Goal: Task Accomplishment & Management: Manage account settings

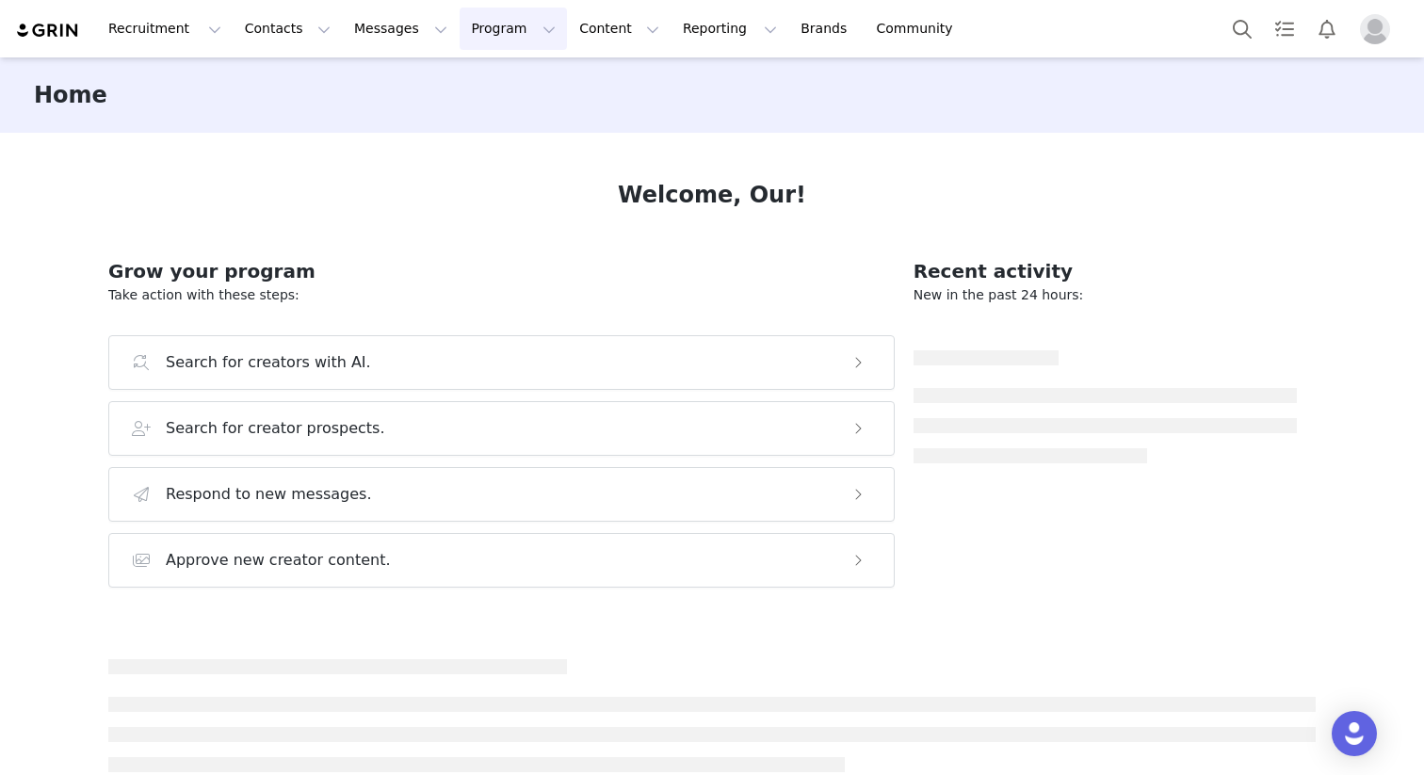
click at [460, 35] on button "Program Program" at bounding box center [513, 29] width 107 height 42
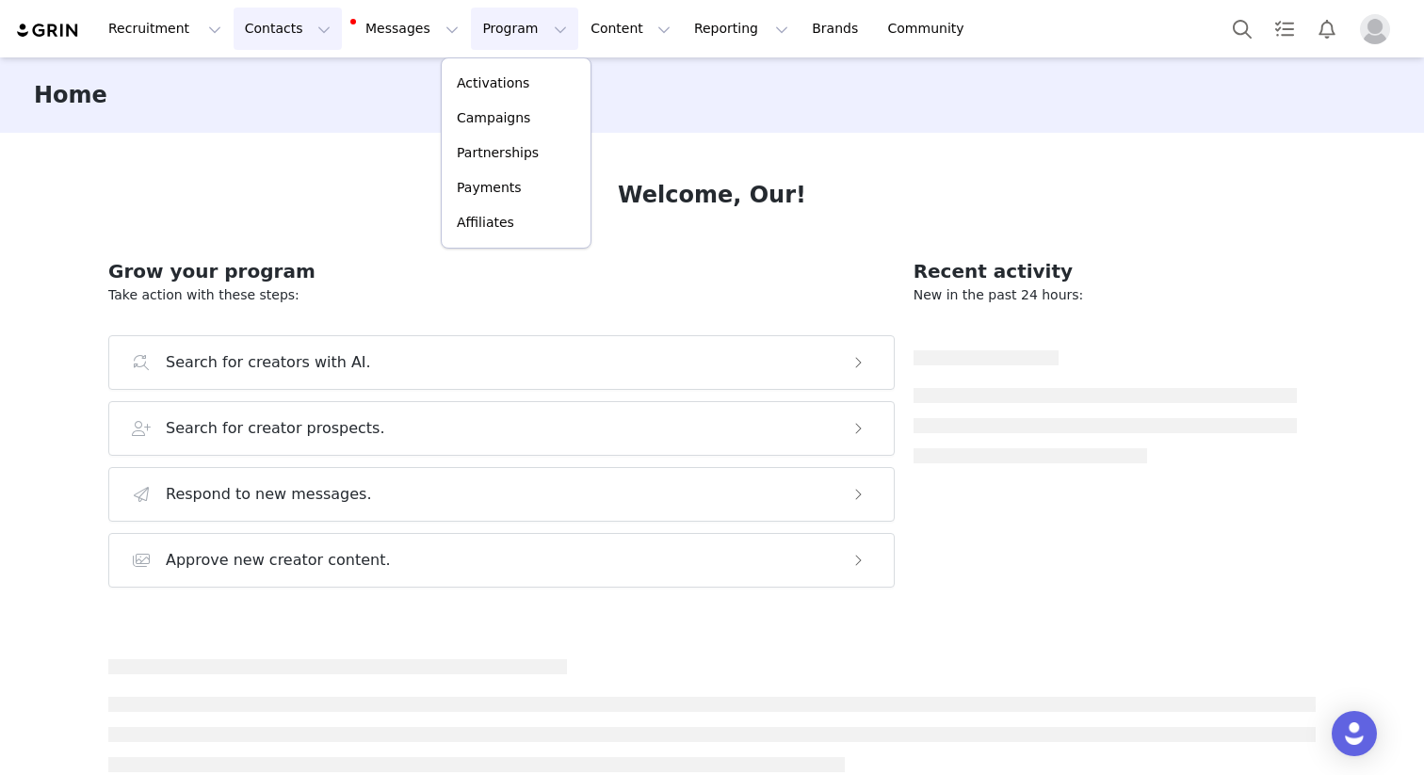
click at [252, 30] on button "Contacts Contacts" at bounding box center [288, 29] width 108 height 42
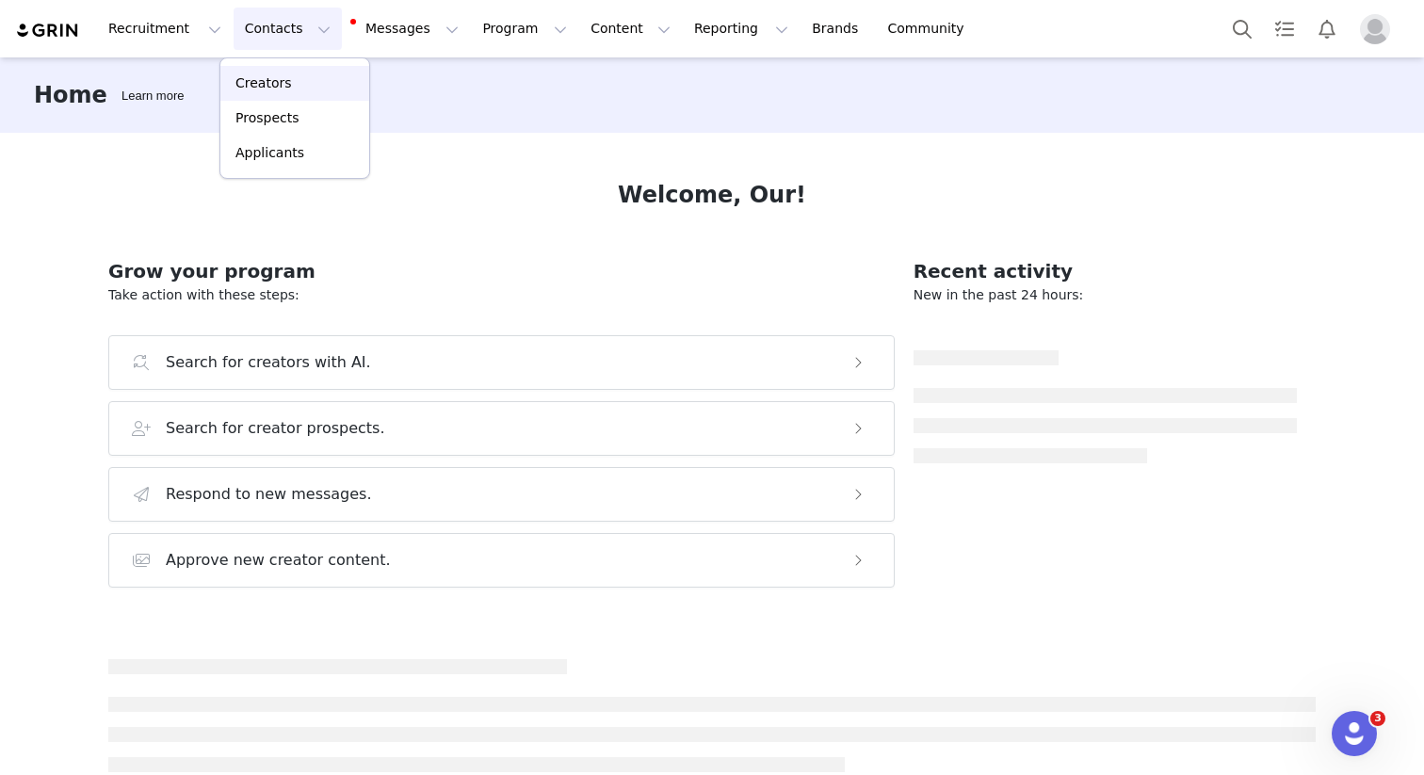
click at [280, 89] on p "Creators" at bounding box center [264, 83] width 57 height 20
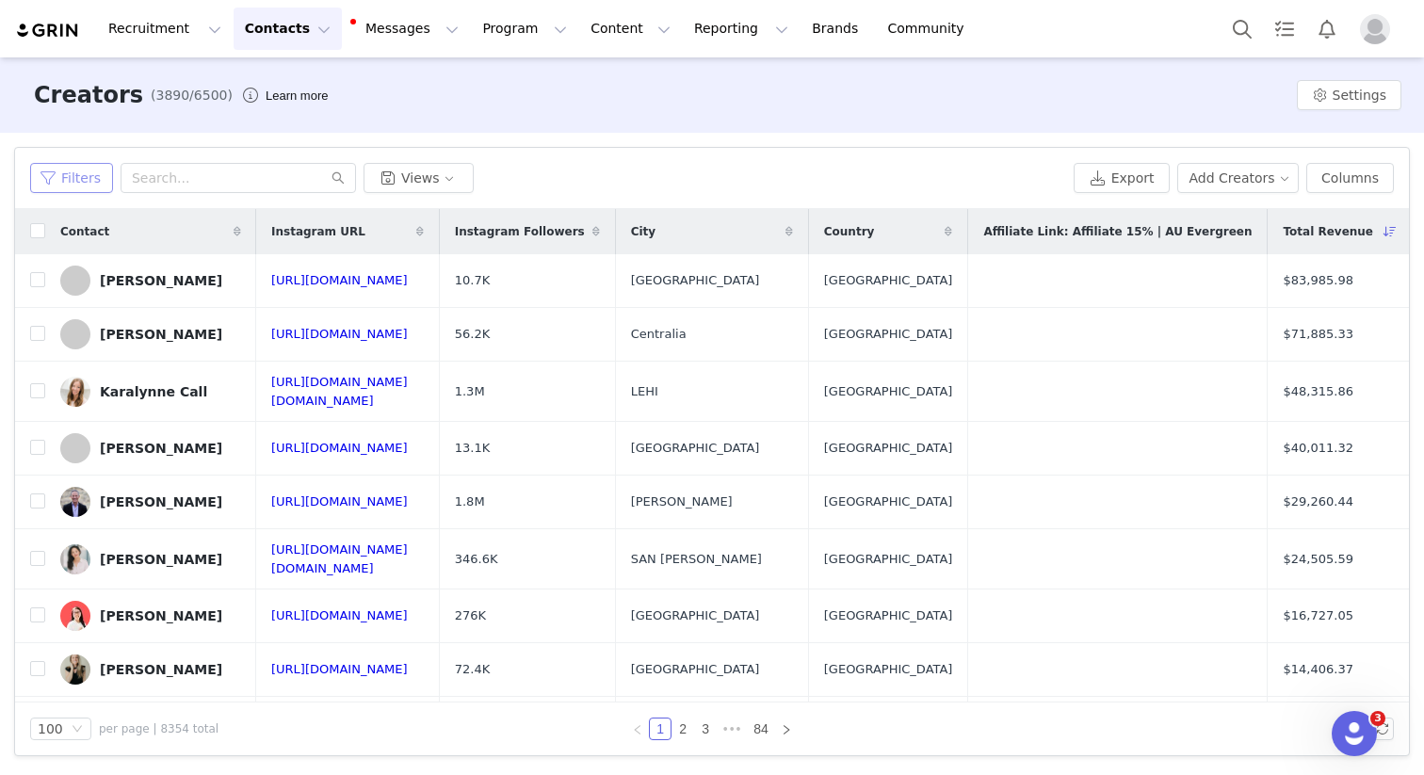
click at [70, 175] on button "Filters" at bounding box center [71, 178] width 83 height 30
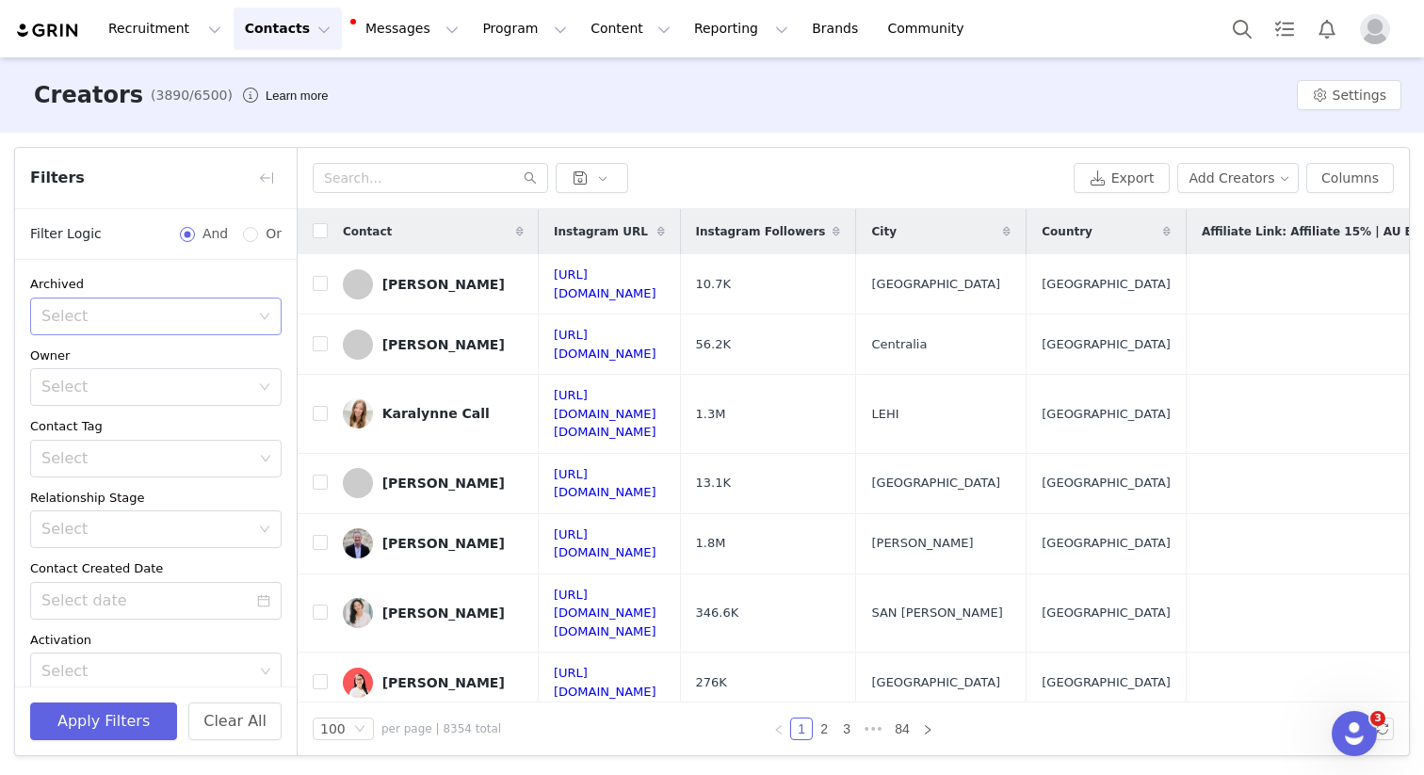
click at [135, 317] on div "Select" at bounding box center [145, 316] width 208 height 19
click at [120, 379] on li "No" at bounding box center [156, 388] width 252 height 30
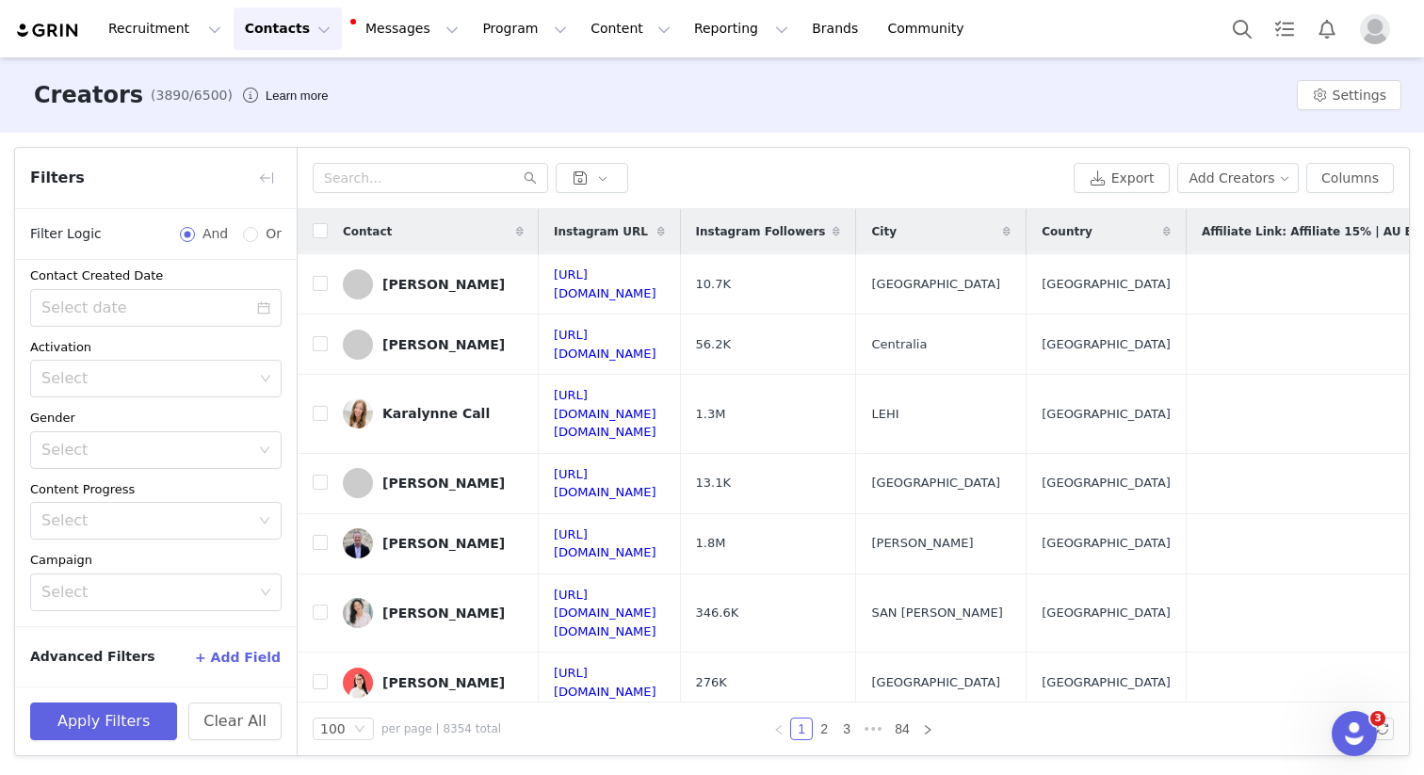
click at [252, 652] on button "+ Add Field" at bounding box center [238, 658] width 88 height 30
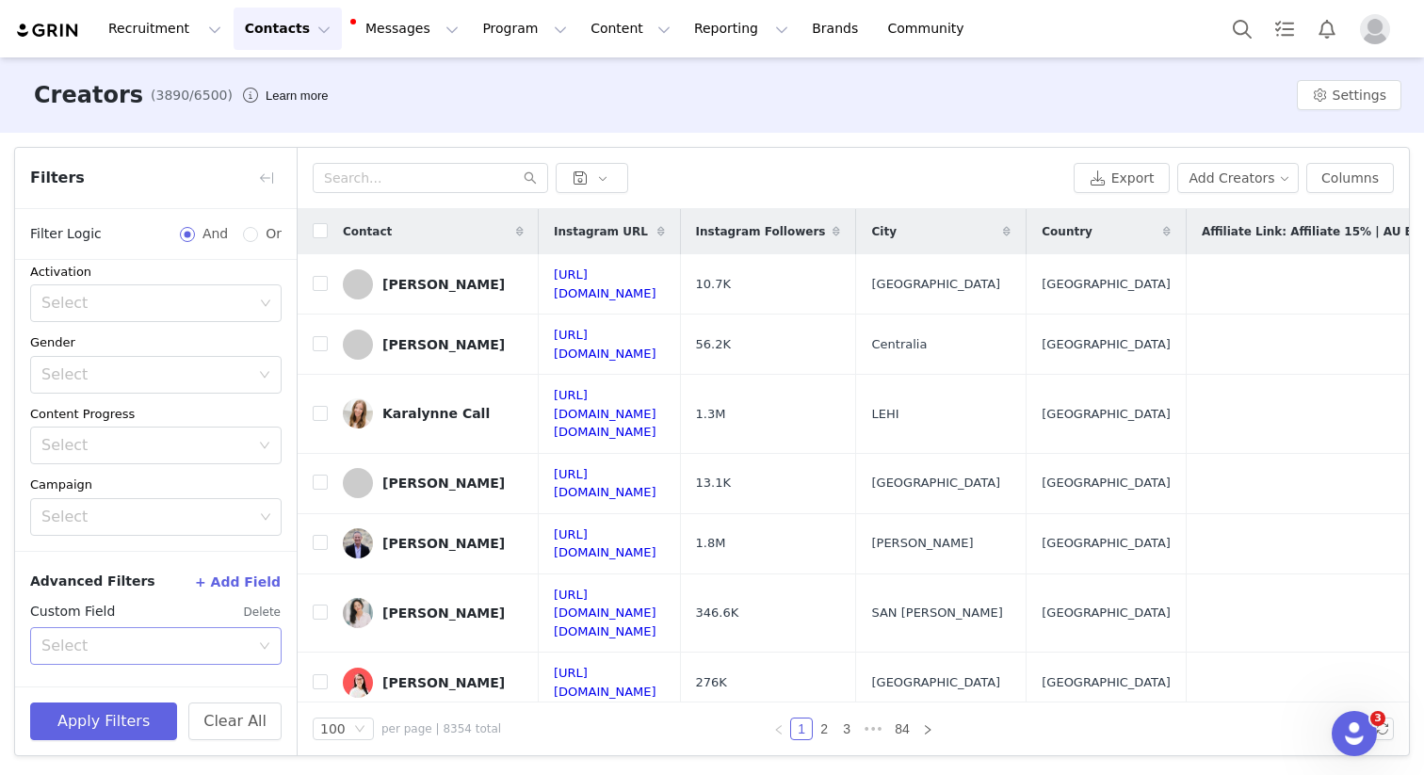
click at [221, 651] on div "Select" at bounding box center [145, 646] width 208 height 19
type input "country"
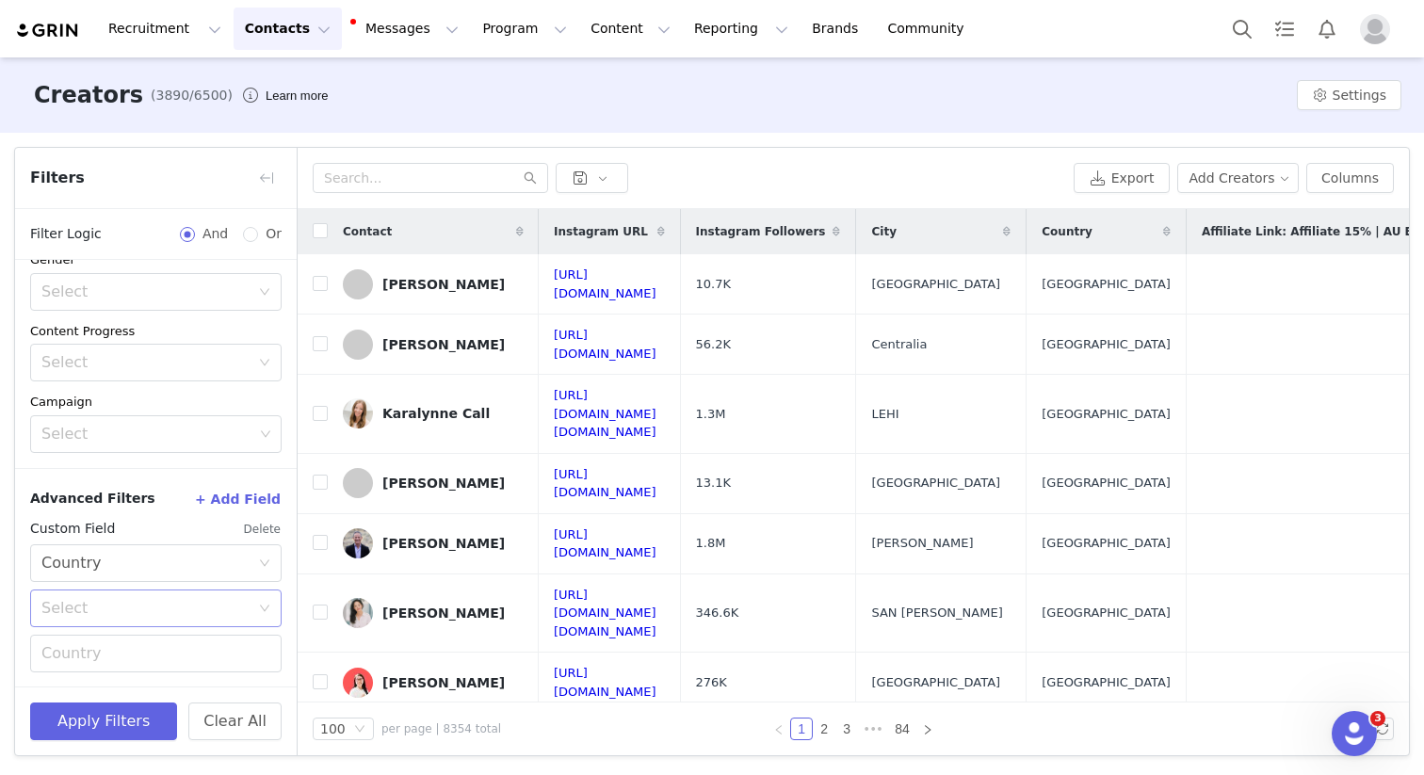
click at [190, 610] on div "Select" at bounding box center [145, 608] width 208 height 19
click at [131, 643] on li "Equal" at bounding box center [156, 649] width 252 height 30
click at [131, 643] on input "text" at bounding box center [156, 654] width 252 height 38
type input "[GEOGRAPHIC_DATA]"
click at [114, 730] on button "Apply Filters" at bounding box center [103, 722] width 147 height 38
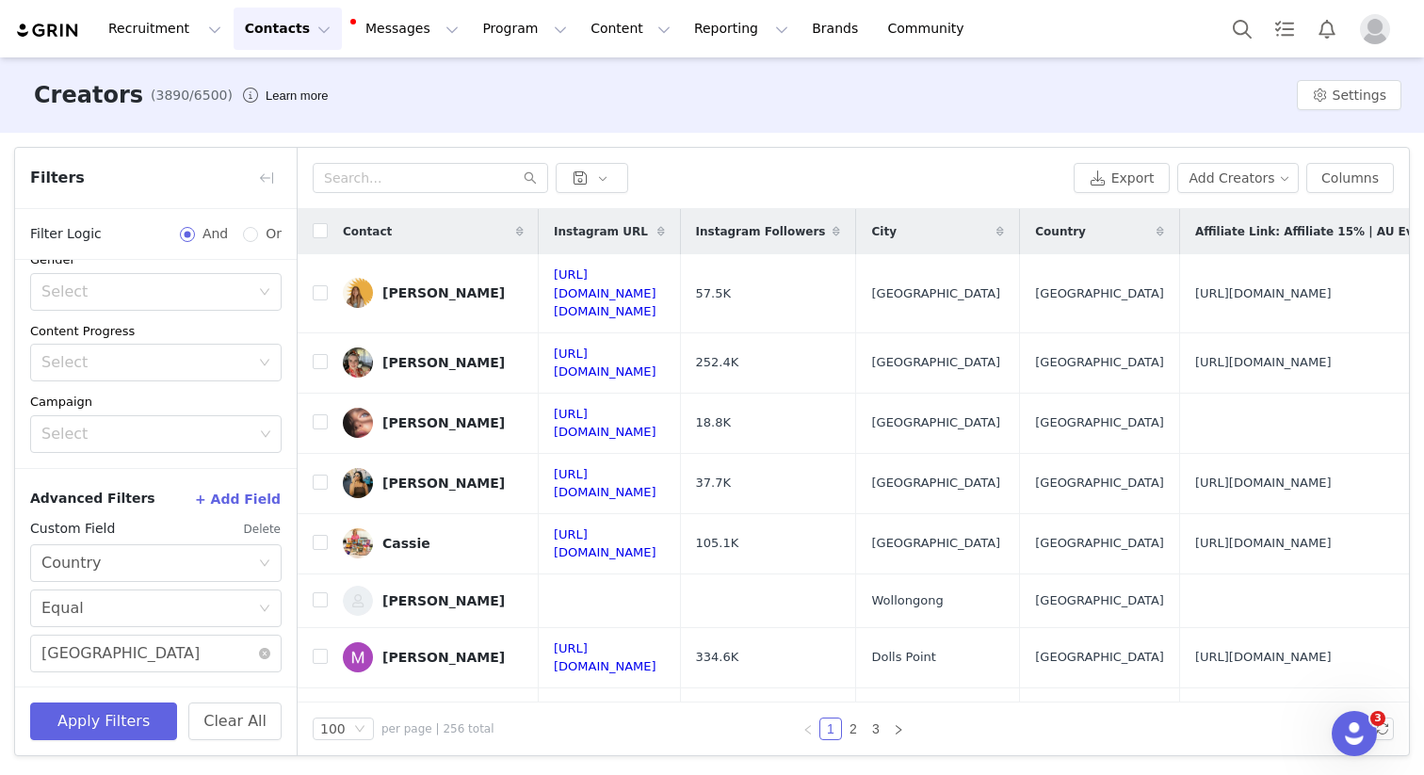
click at [826, 239] on span "Instagram Followers" at bounding box center [761, 231] width 130 height 17
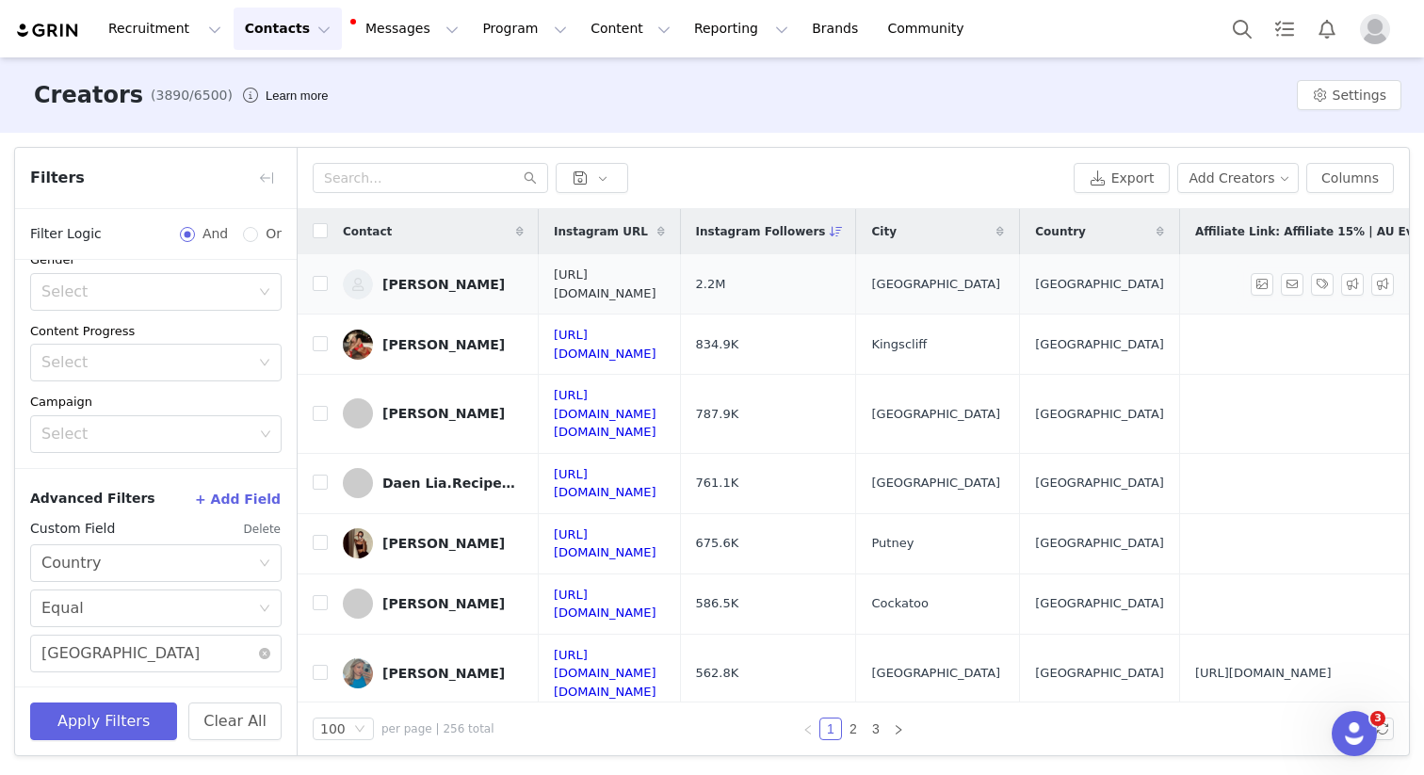
click at [657, 278] on link "[URL][DOMAIN_NAME]" at bounding box center [605, 284] width 103 height 33
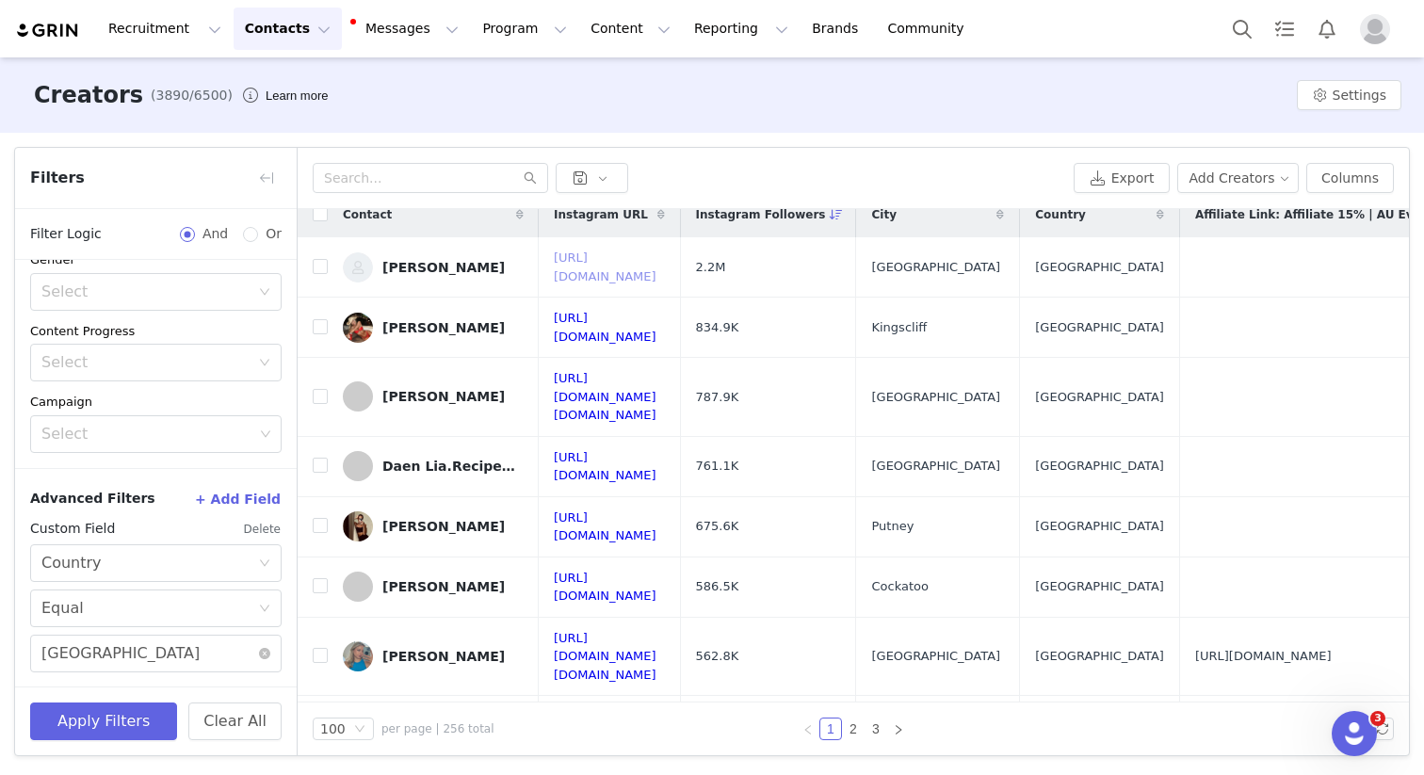
scroll to position [0, 0]
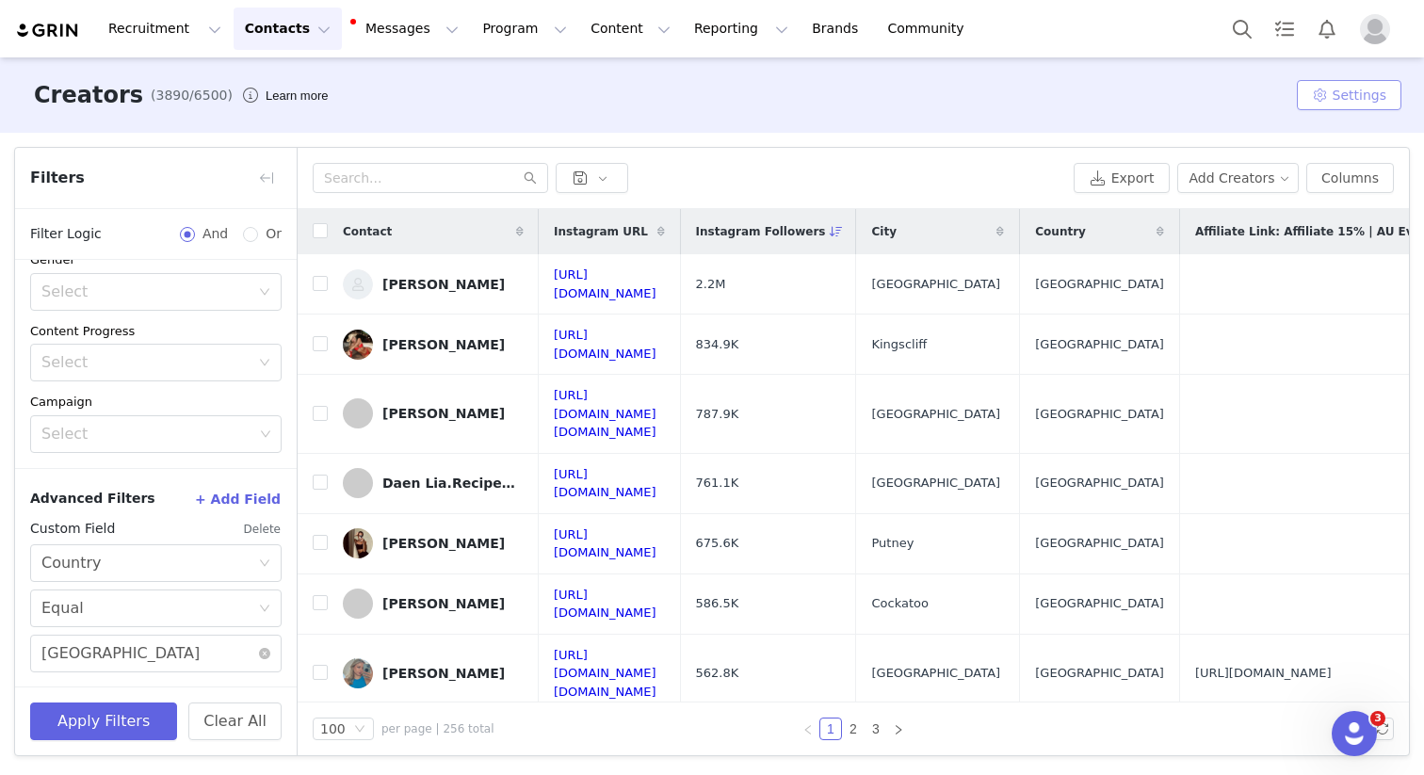
click at [1378, 95] on button "Settings" at bounding box center [1349, 95] width 105 height 30
click at [1346, 136] on link "Tags" at bounding box center [1326, 133] width 171 height 31
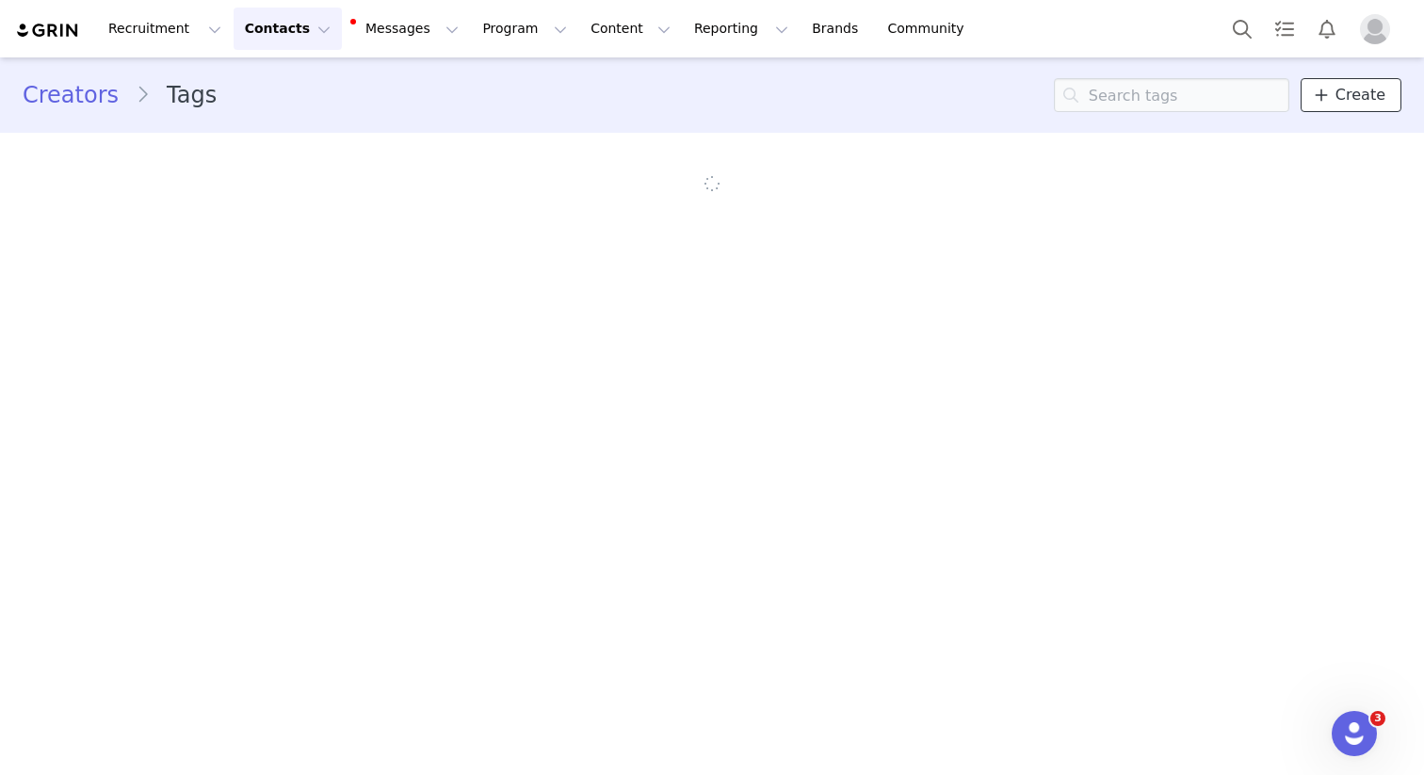
click at [1372, 104] on span "Create" at bounding box center [1361, 95] width 50 height 23
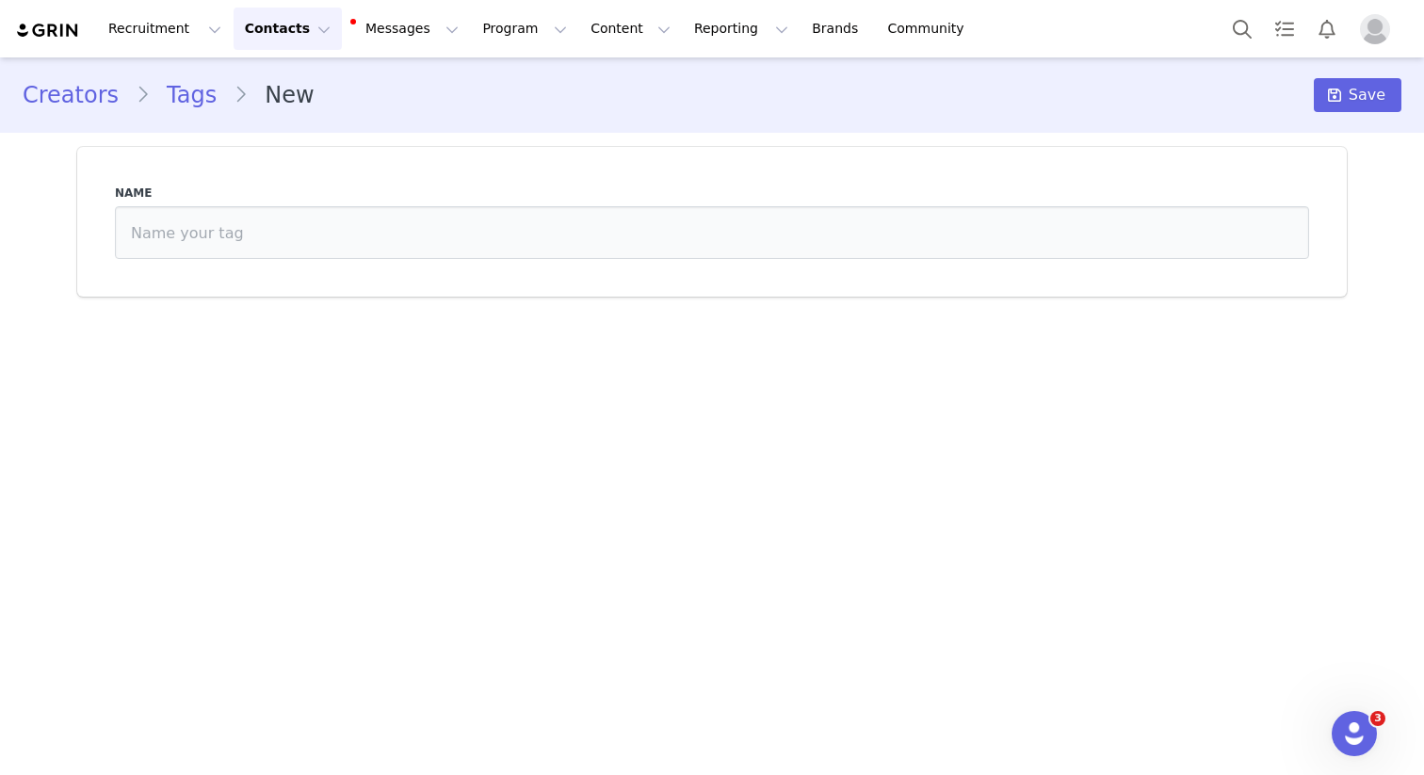
click at [1055, 266] on div "Name" at bounding box center [712, 221] width 1217 height 97
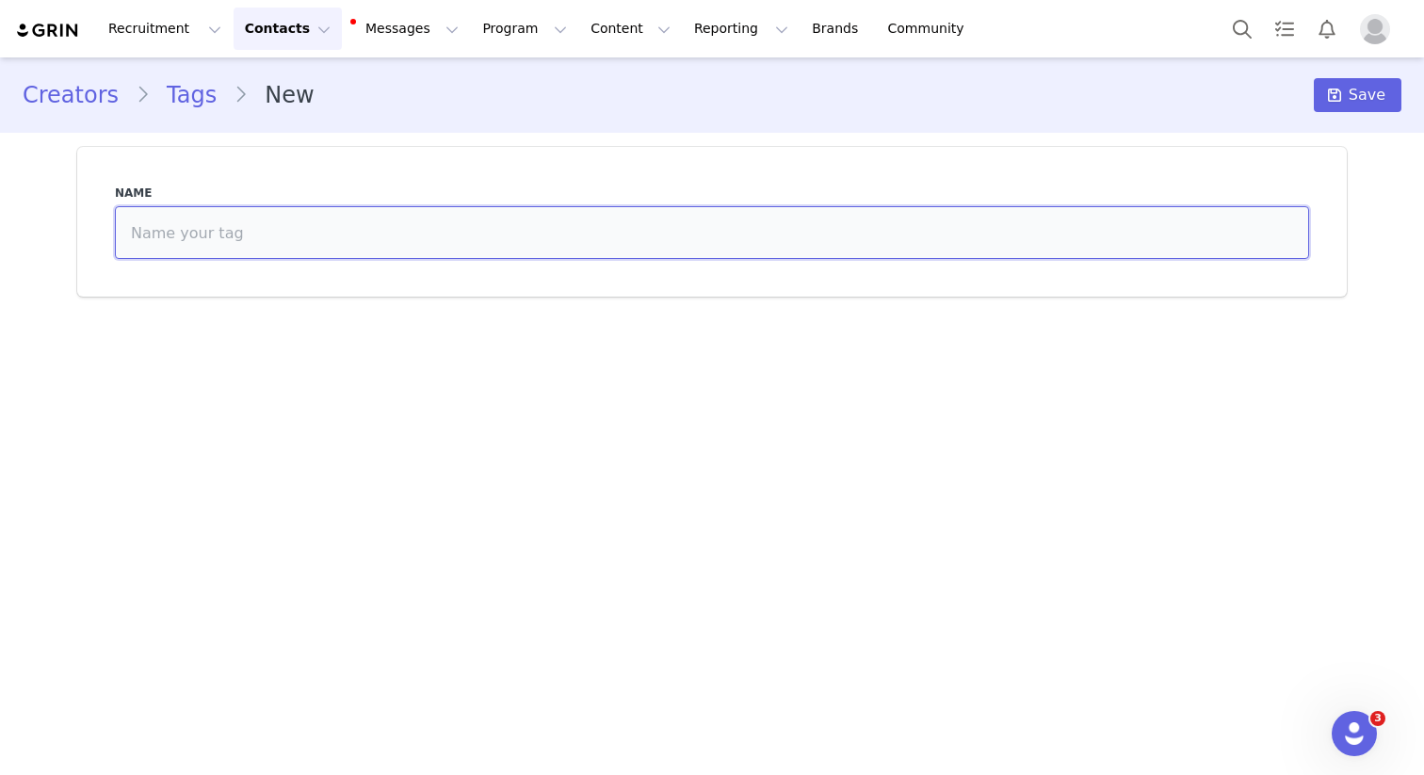
click at [1077, 243] on input at bounding box center [712, 232] width 1195 height 53
click at [1077, 243] on input "Butter Yellow UK" at bounding box center [712, 232] width 1195 height 53
type input "Butter Yellow UK"
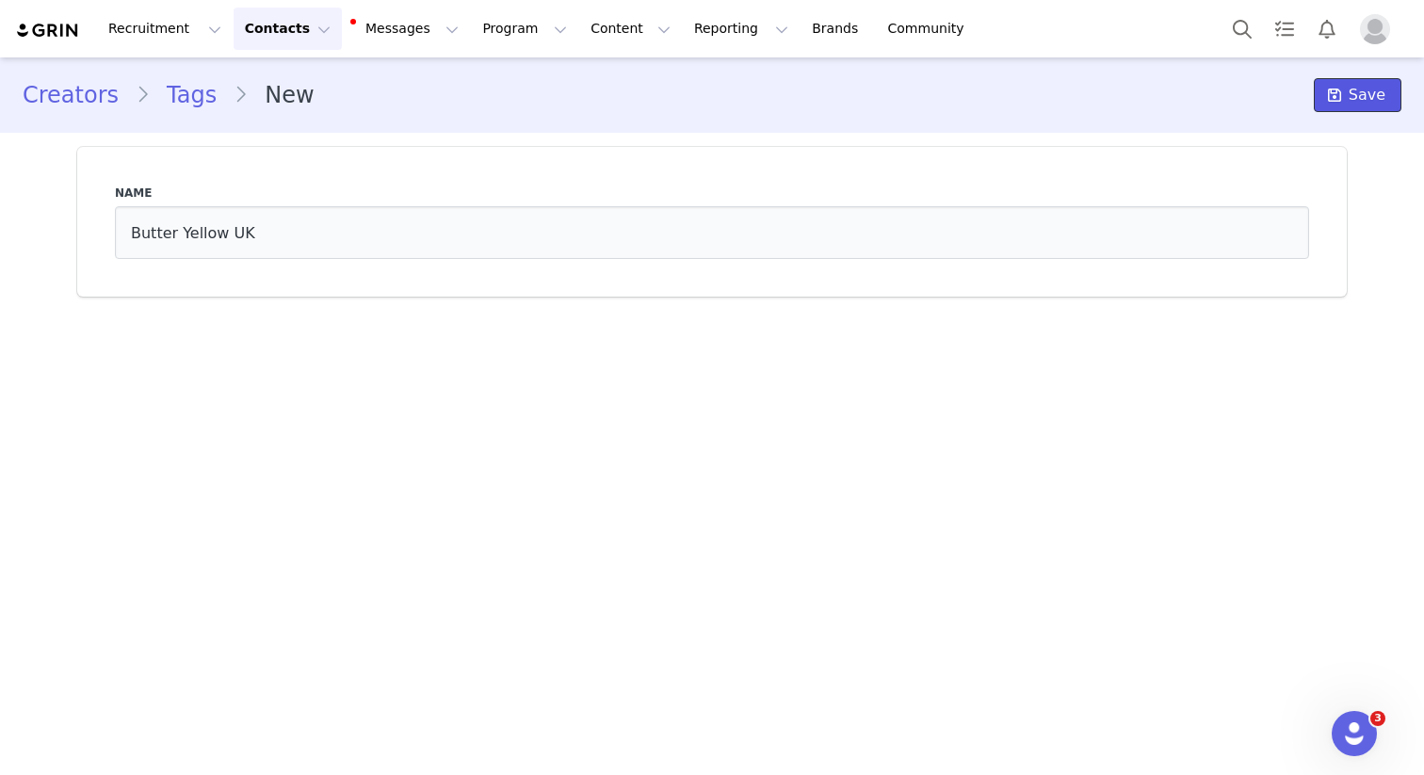
click at [1362, 93] on span "Save" at bounding box center [1367, 95] width 37 height 23
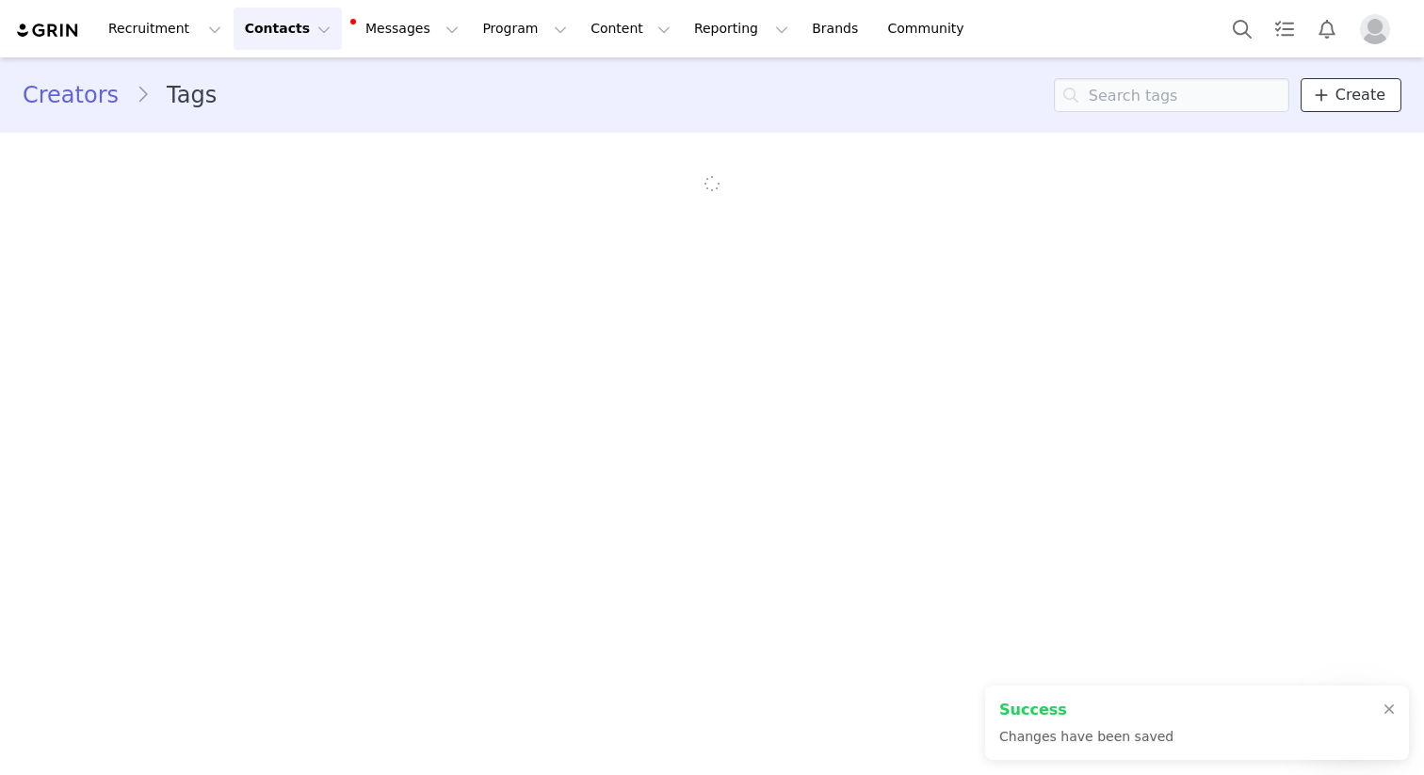
click at [1352, 102] on span "Create" at bounding box center [1361, 95] width 50 height 23
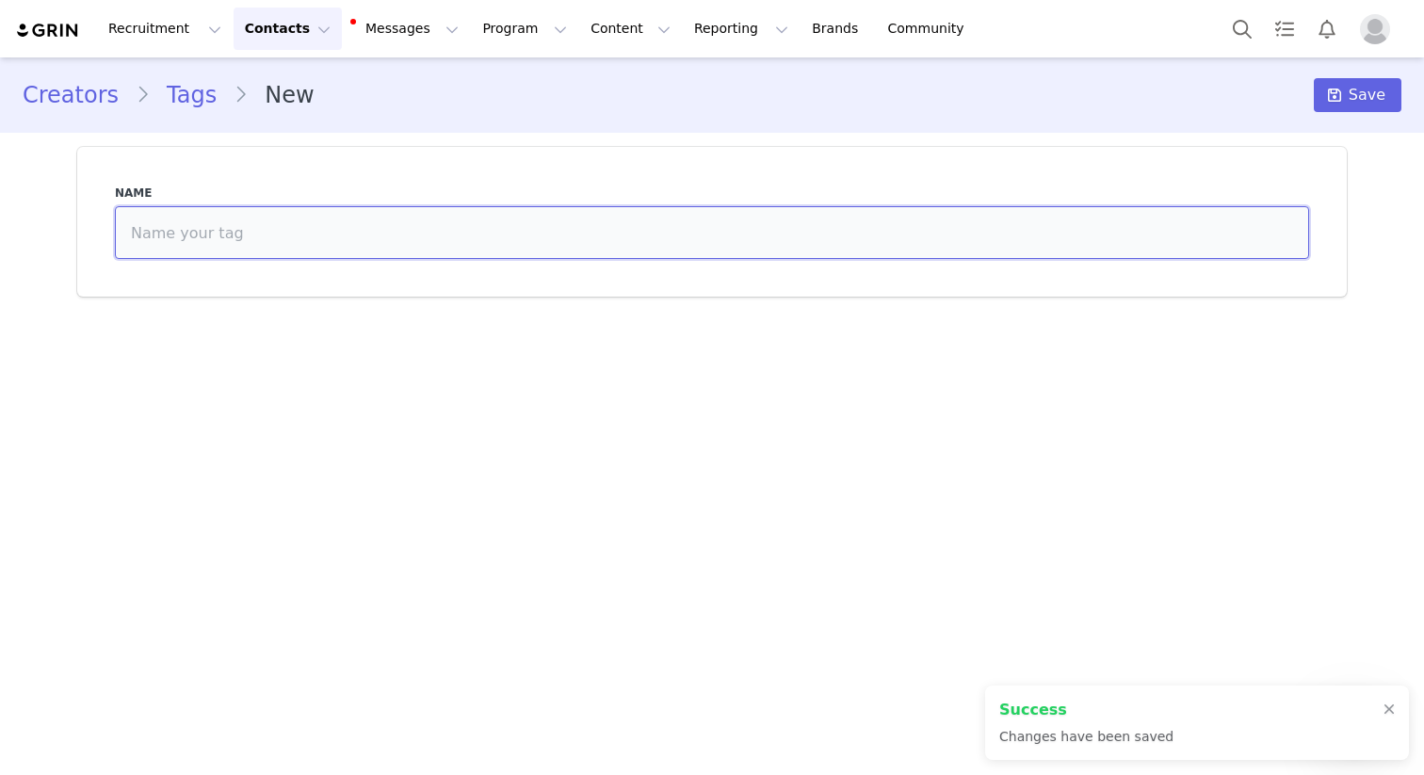
click at [1094, 254] on input at bounding box center [712, 232] width 1195 height 53
paste input "Butter Yellow UK"
type input "Butter Yellow AU"
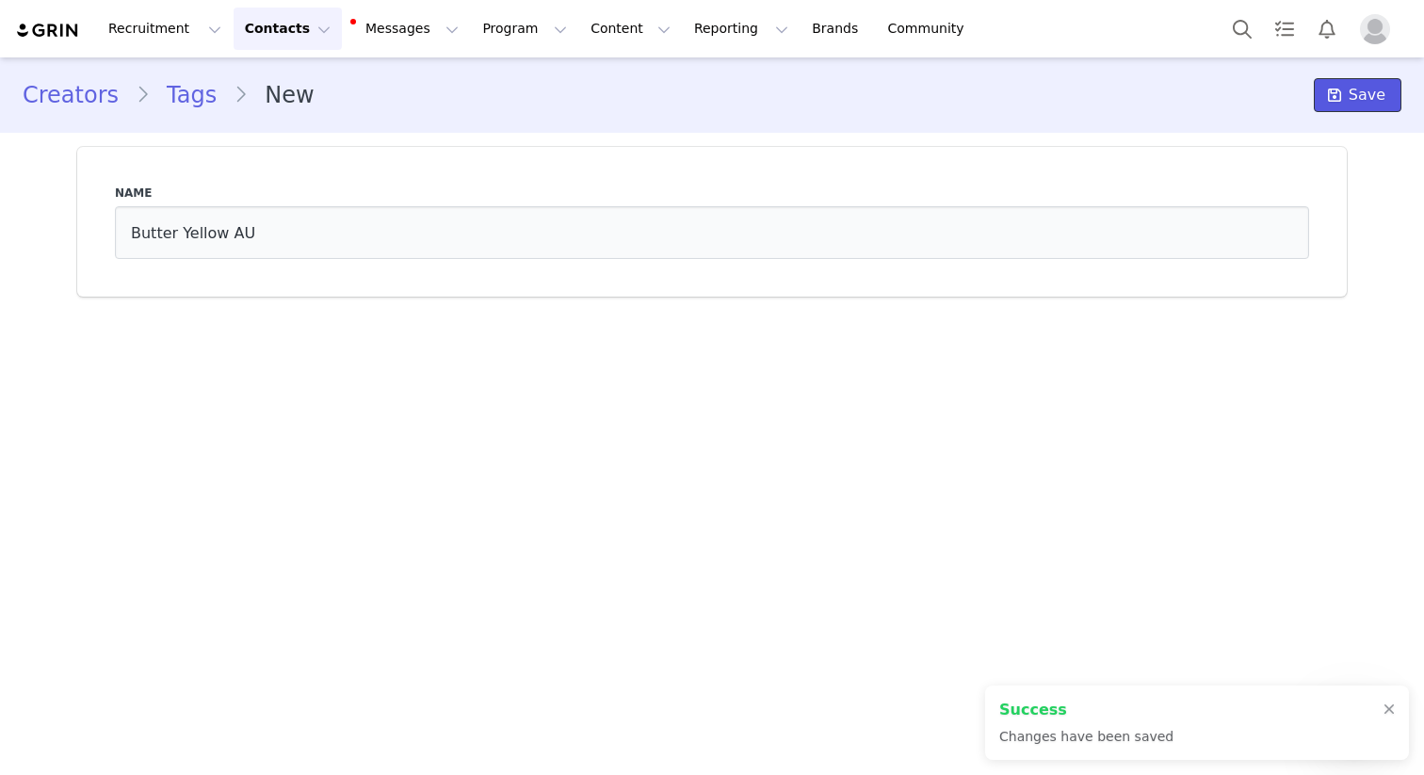
click at [1342, 103] on icon at bounding box center [1334, 95] width 13 height 15
click at [283, 30] on button "Contacts Contacts" at bounding box center [288, 29] width 108 height 42
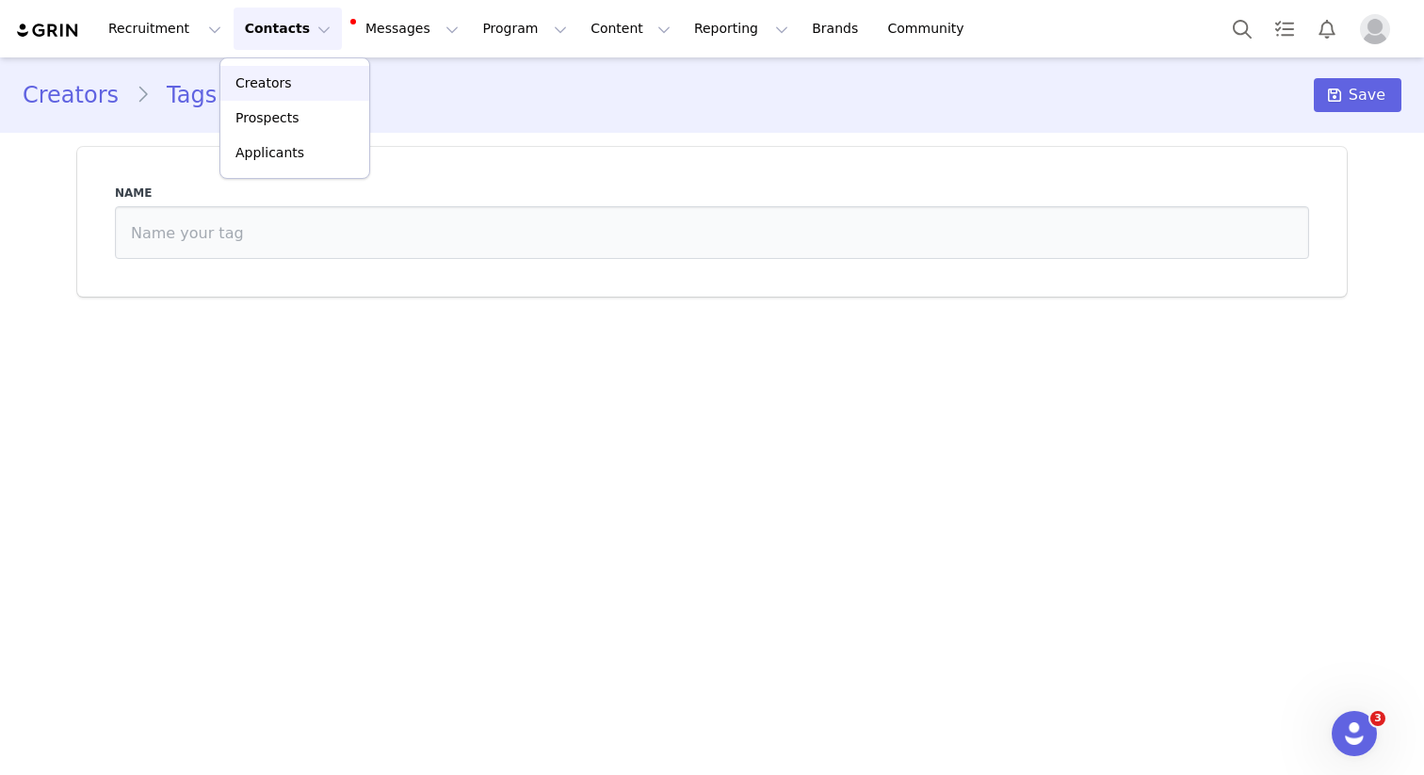
click at [283, 72] on link "Creators" at bounding box center [294, 83] width 149 height 35
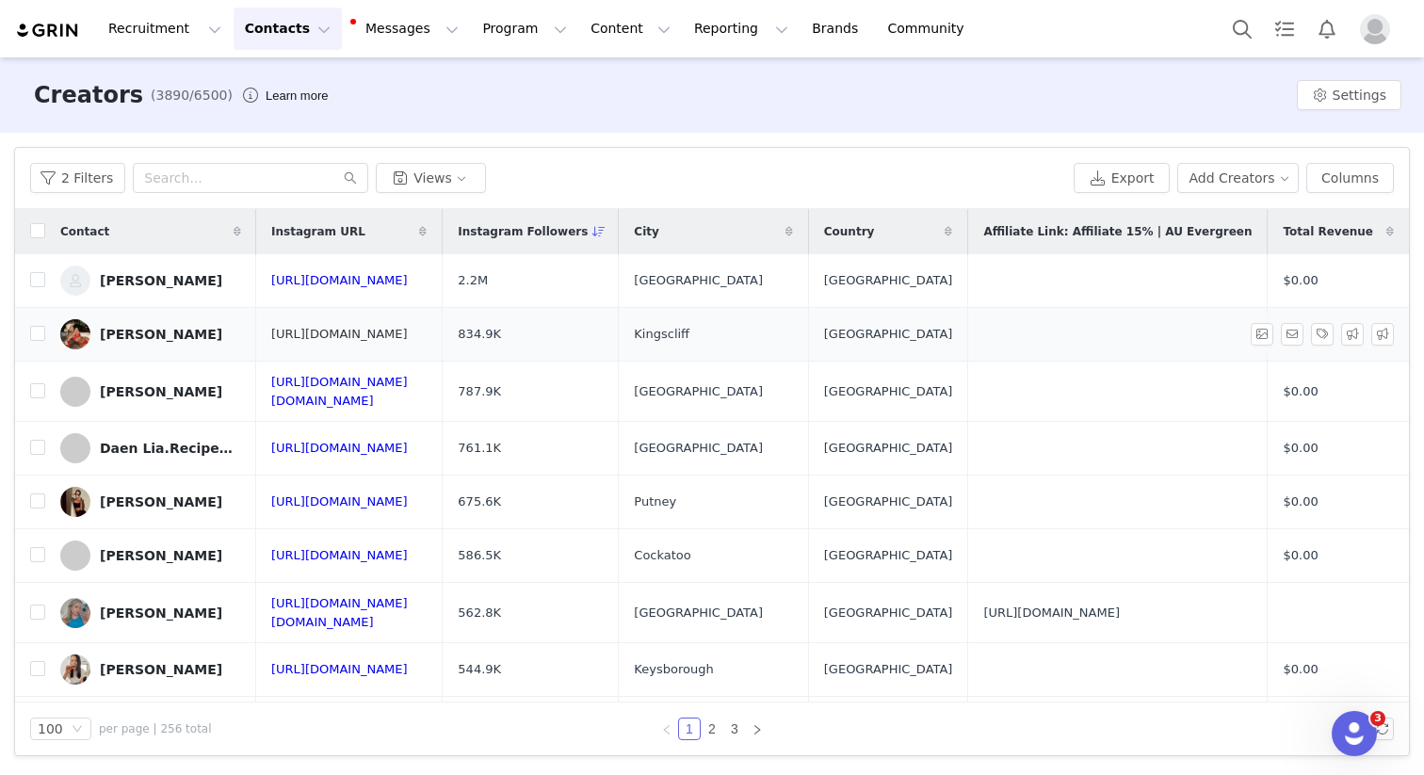
click at [390, 328] on link "[URL][DOMAIN_NAME]" at bounding box center [339, 334] width 137 height 14
click at [349, 383] on link "[URL][DOMAIN_NAME][DOMAIN_NAME]" at bounding box center [339, 391] width 137 height 33
click at [37, 385] on input "checkbox" at bounding box center [37, 390] width 15 height 15
checkbox input "true"
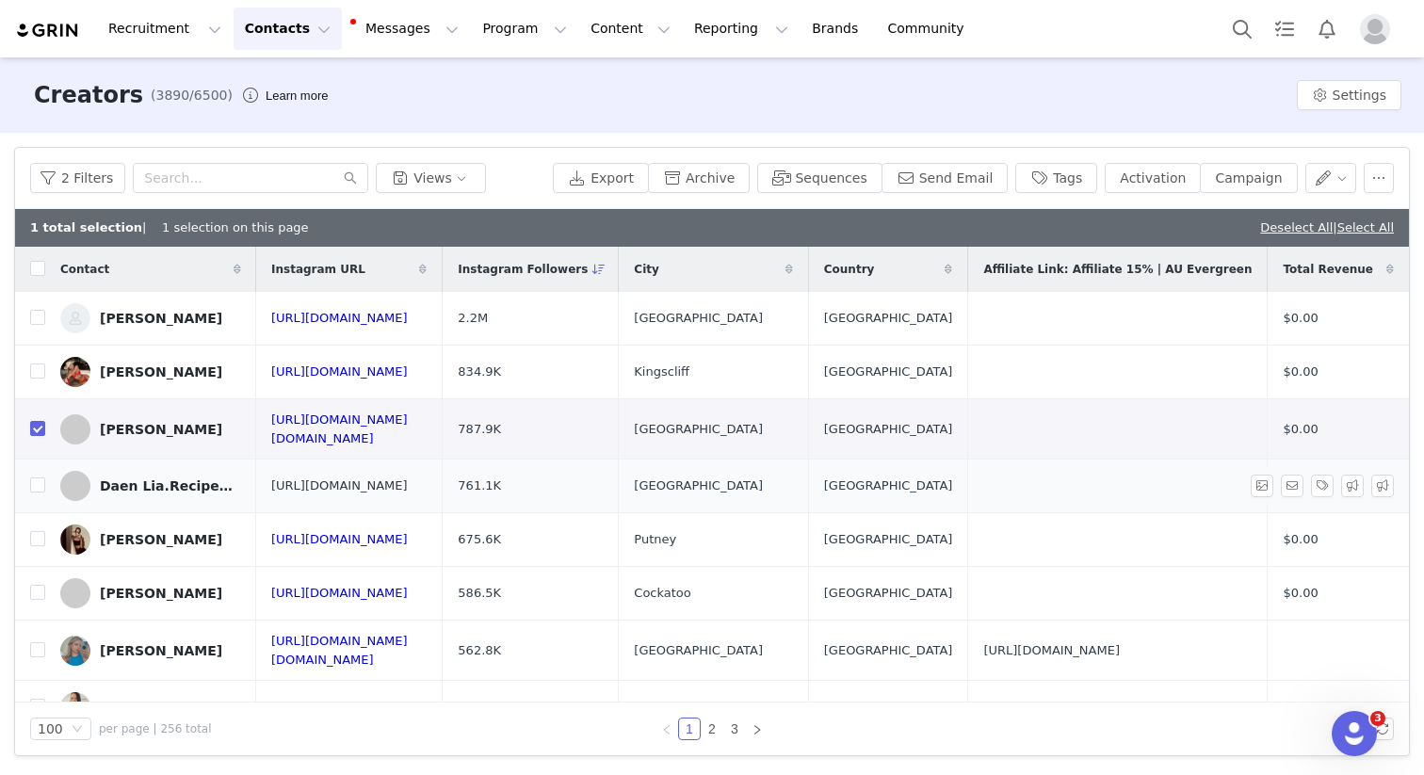
click at [309, 479] on link "[URL][DOMAIN_NAME]" at bounding box center [339, 486] width 137 height 14
click at [37, 483] on input "checkbox" at bounding box center [37, 485] width 15 height 15
checkbox input "true"
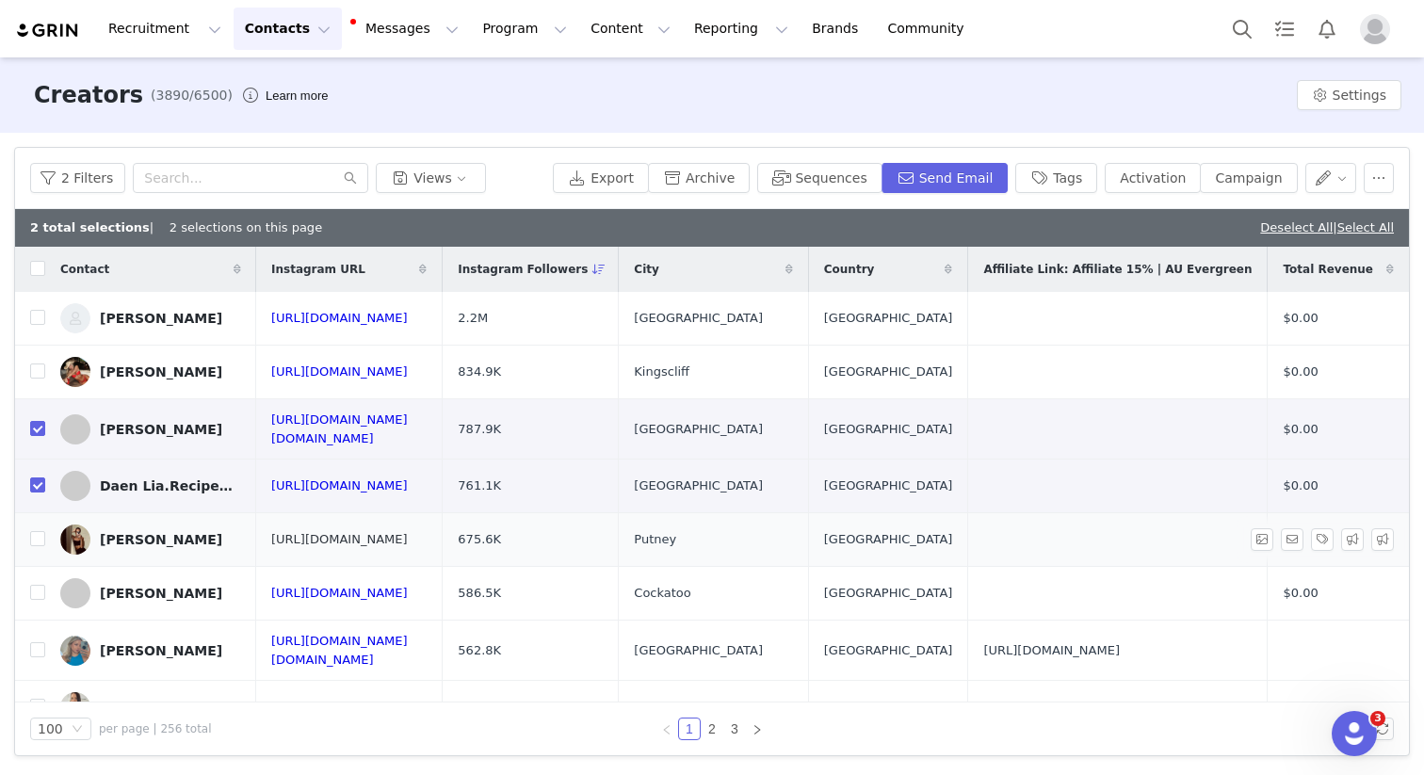
click at [328, 533] on link "[URL][DOMAIN_NAME]" at bounding box center [339, 539] width 137 height 14
click at [35, 531] on input "checkbox" at bounding box center [37, 538] width 15 height 15
checkbox input "true"
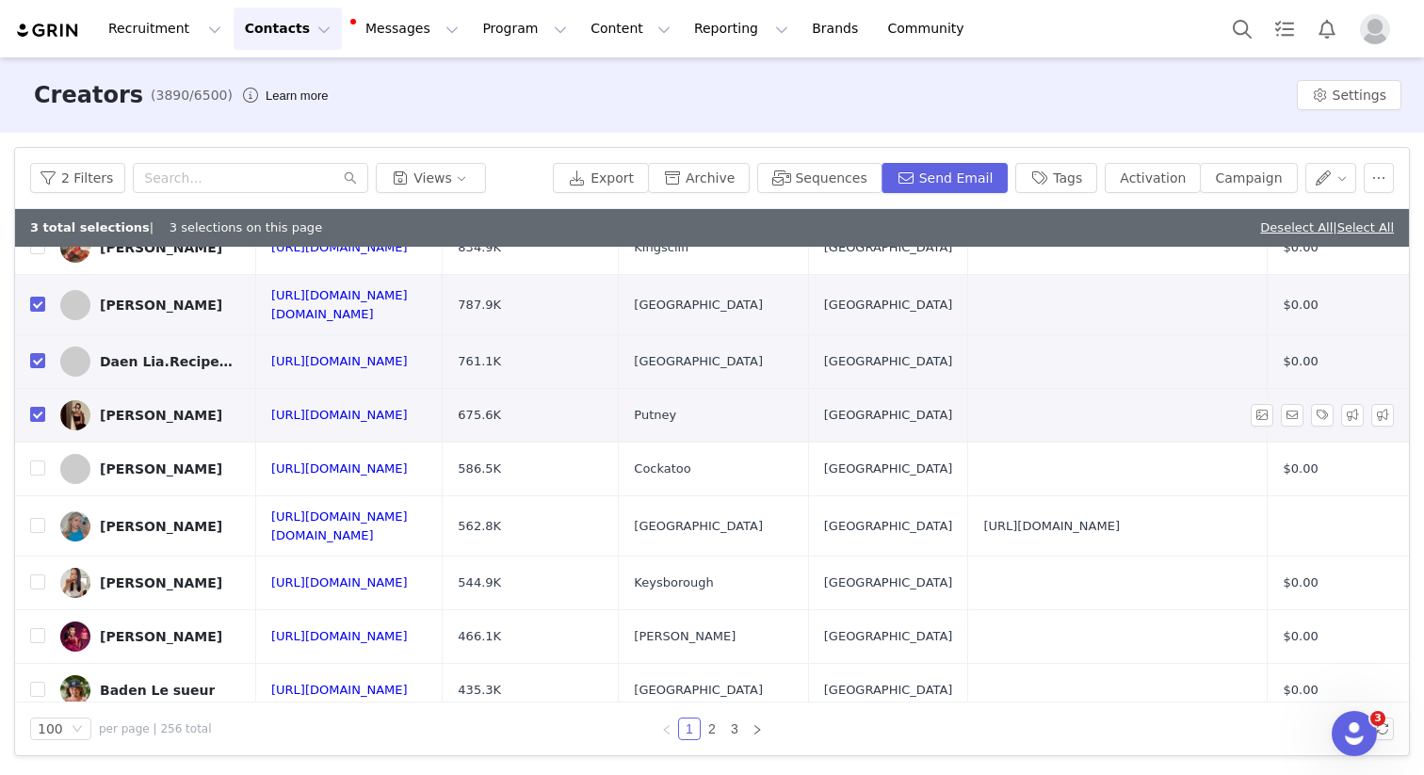
scroll to position [151, 0]
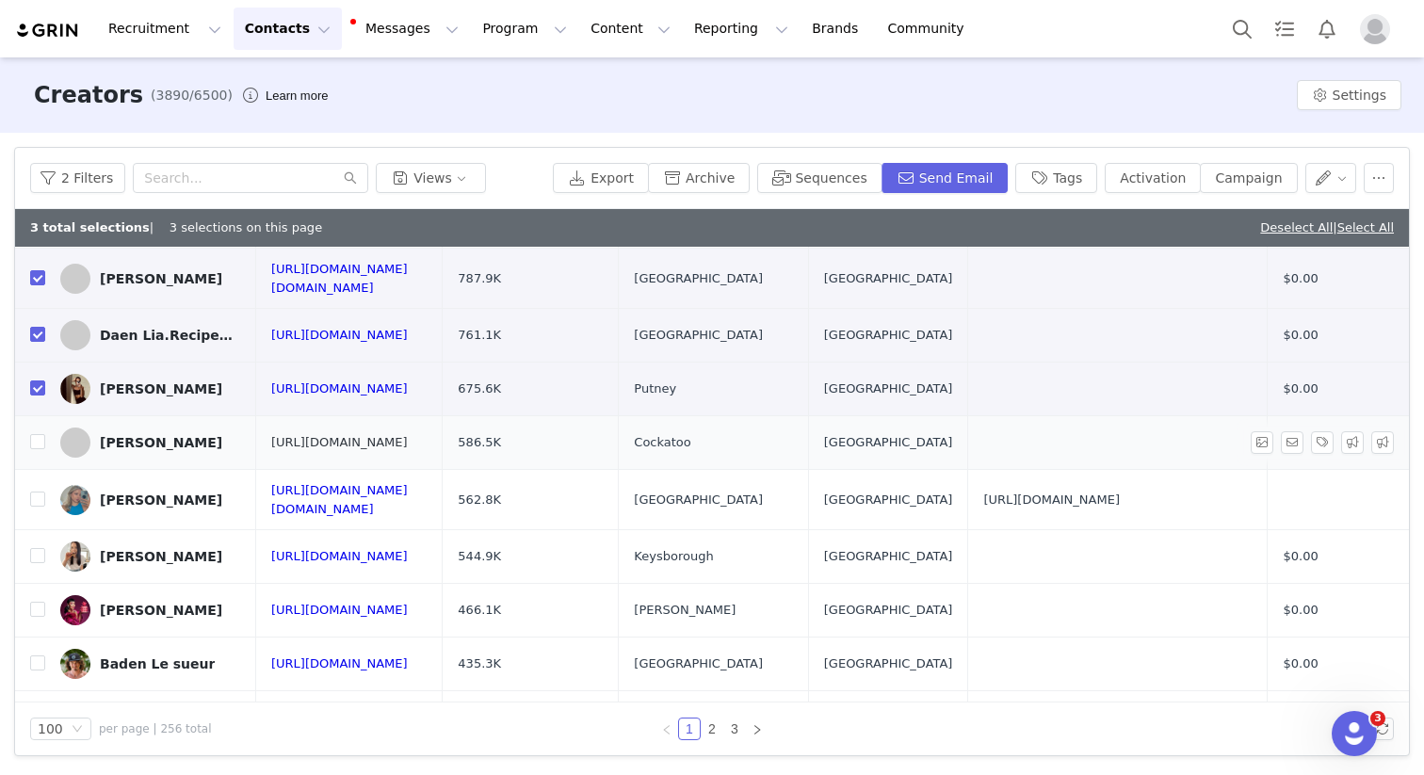
click at [373, 435] on link "[URL][DOMAIN_NAME]" at bounding box center [339, 442] width 137 height 14
click at [41, 434] on input "checkbox" at bounding box center [37, 441] width 15 height 15
checkbox input "true"
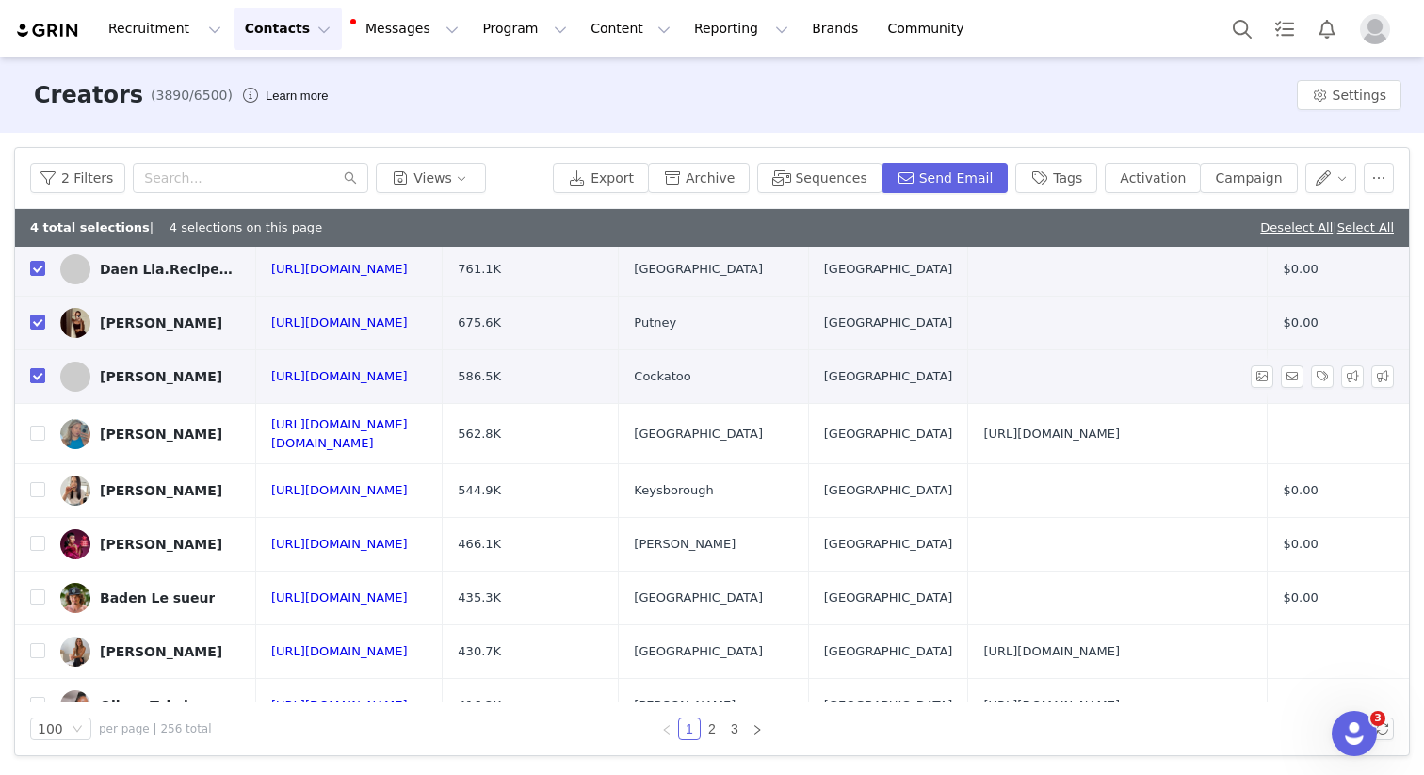
scroll to position [229, 0]
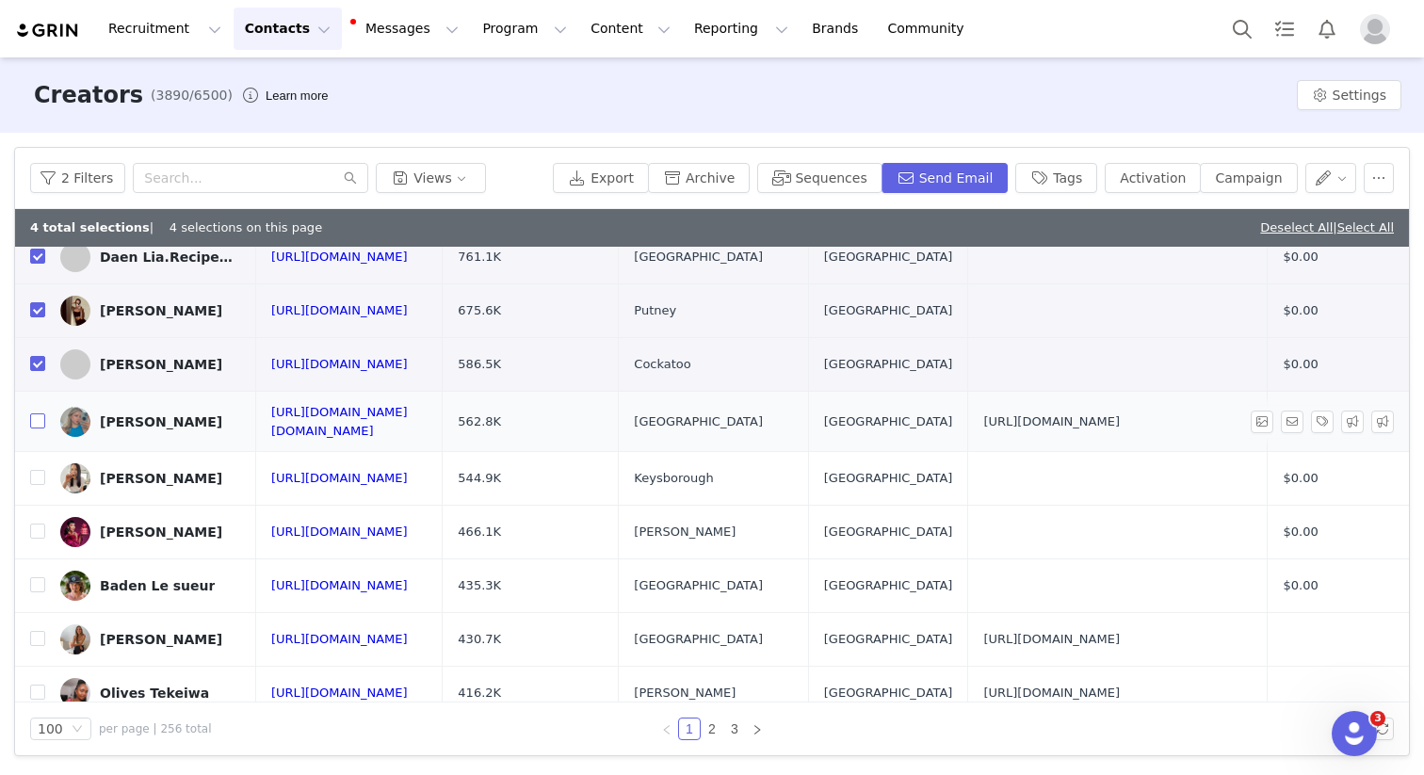
click at [37, 414] on input "checkbox" at bounding box center [37, 421] width 15 height 15
checkbox input "true"
click at [40, 470] on input "checkbox" at bounding box center [37, 477] width 15 height 15
checkbox input "true"
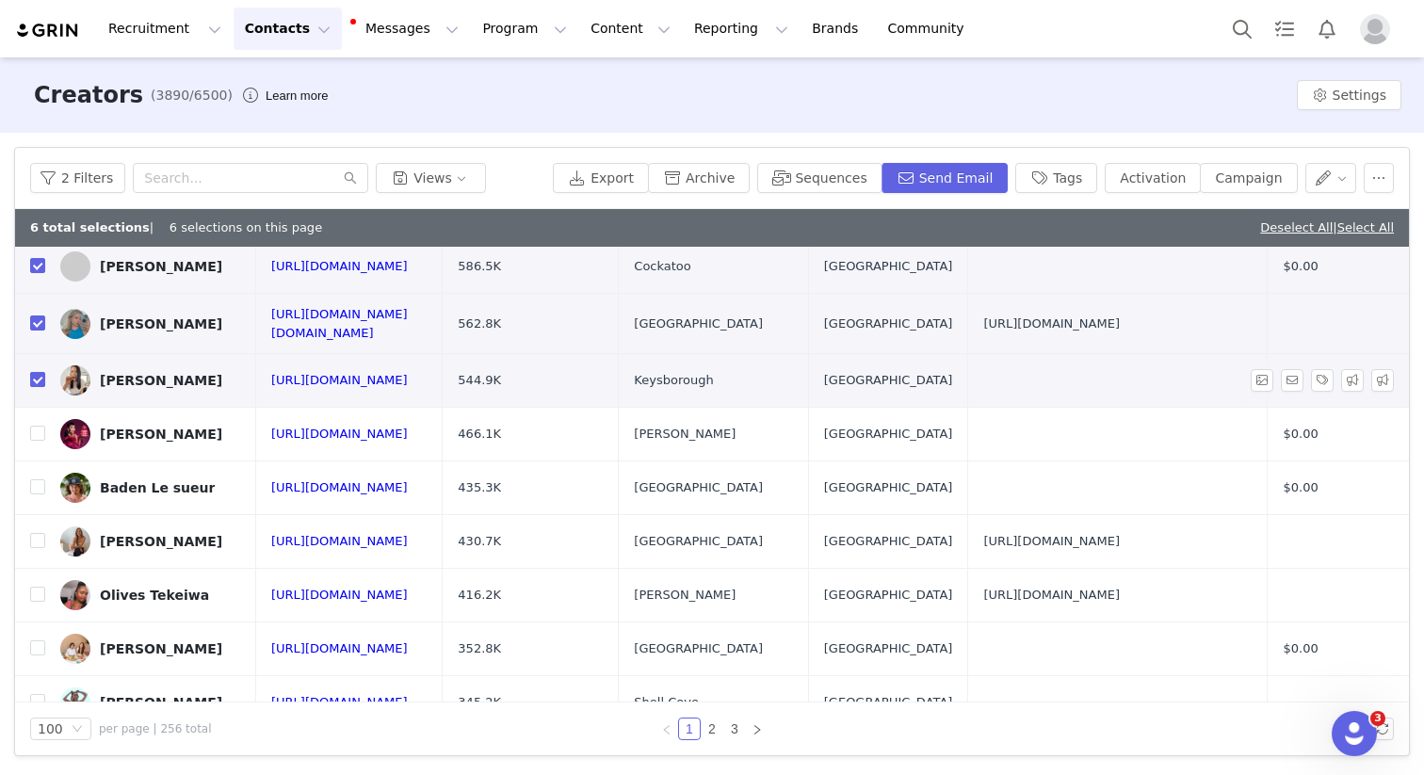
scroll to position [329, 0]
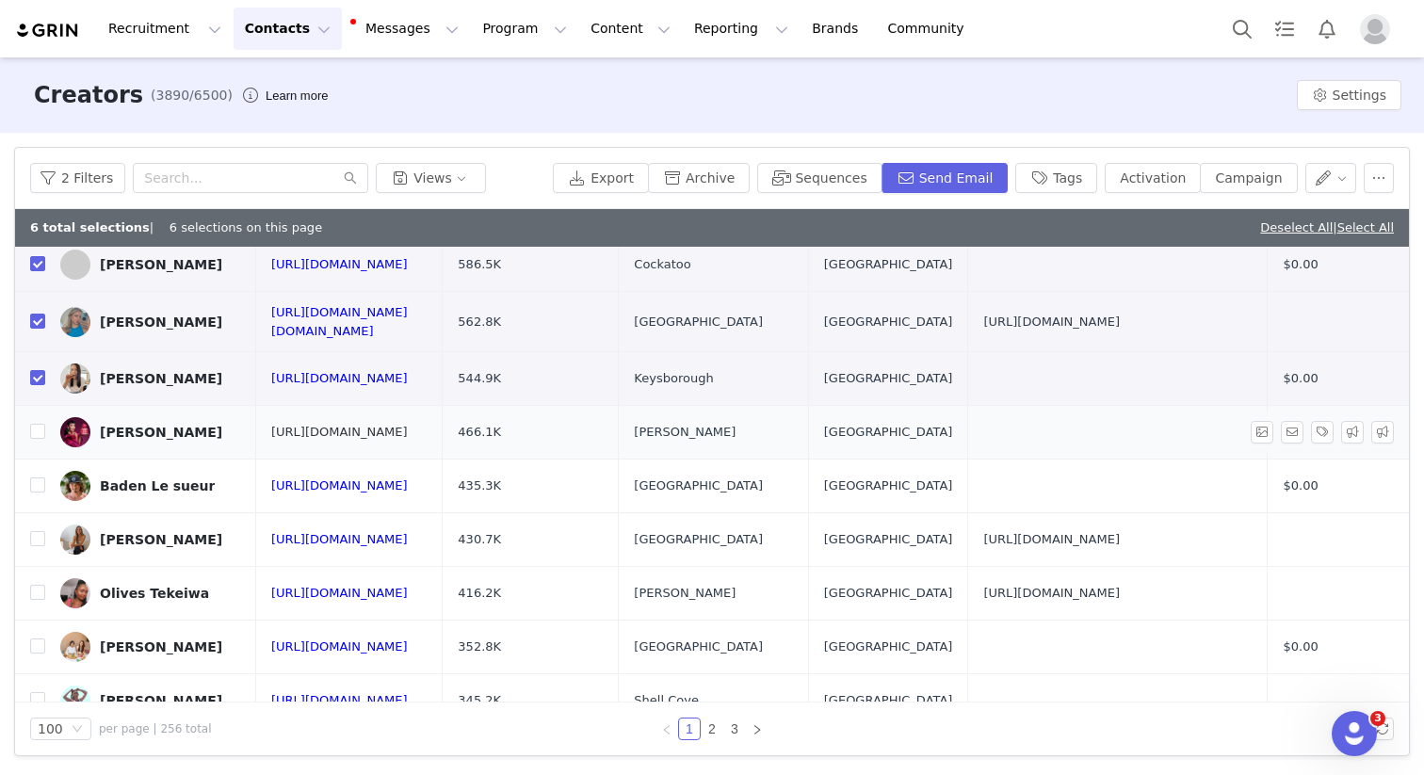
click at [288, 425] on link "[URL][DOMAIN_NAME]" at bounding box center [339, 432] width 137 height 14
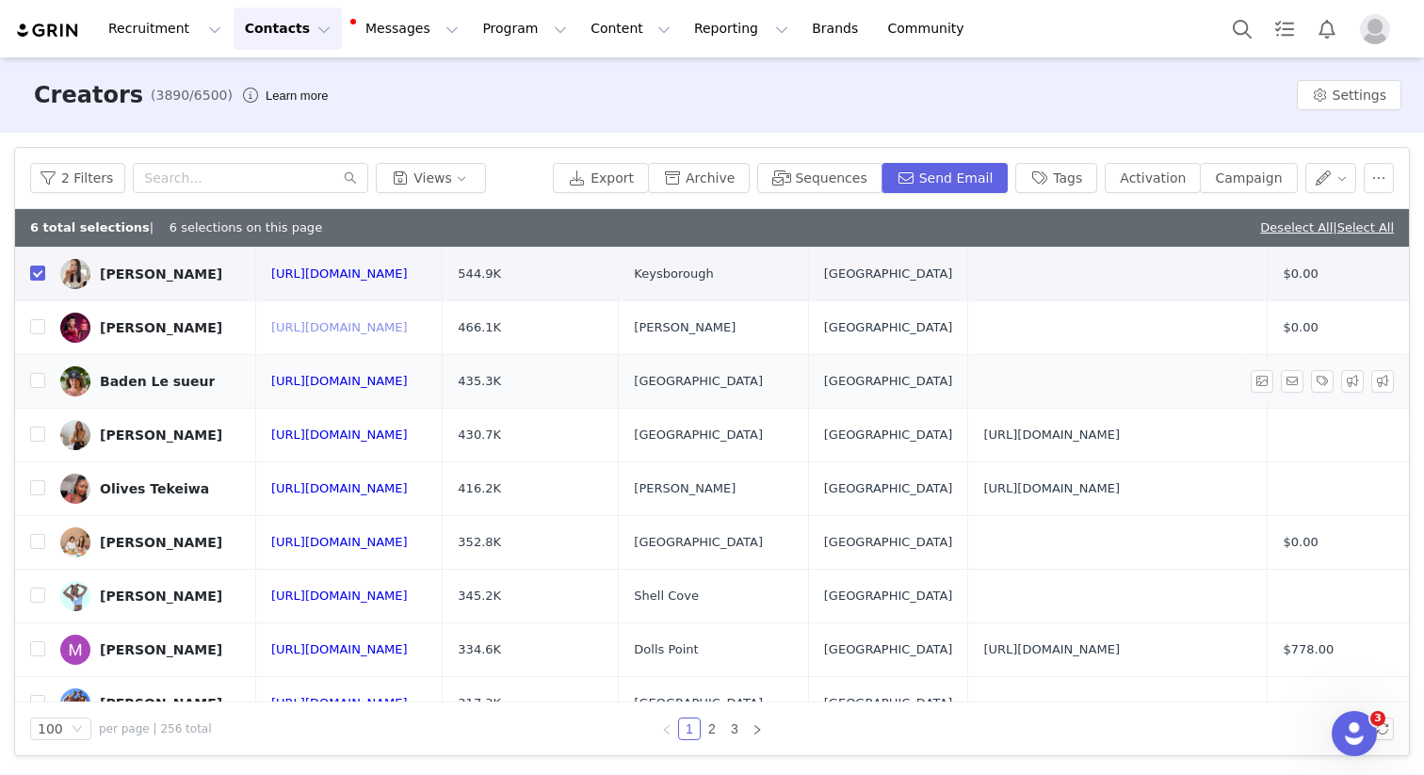
scroll to position [432, 0]
click at [311, 375] on link "[URL][DOMAIN_NAME]" at bounding box center [339, 382] width 137 height 14
click at [368, 430] on link "[URL][DOMAIN_NAME]" at bounding box center [339, 436] width 137 height 14
click at [33, 428] on input "checkbox" at bounding box center [37, 435] width 15 height 15
checkbox input "true"
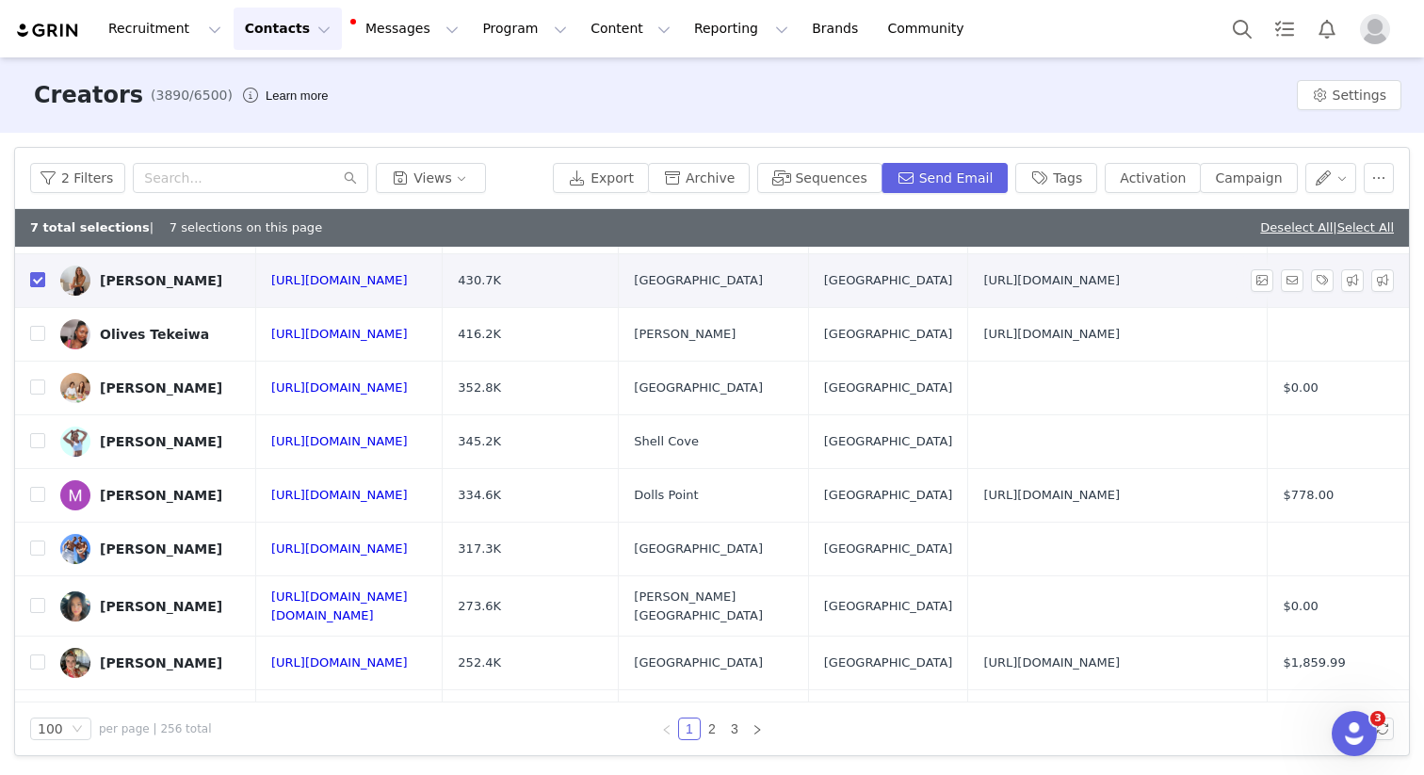
scroll to position [590, 0]
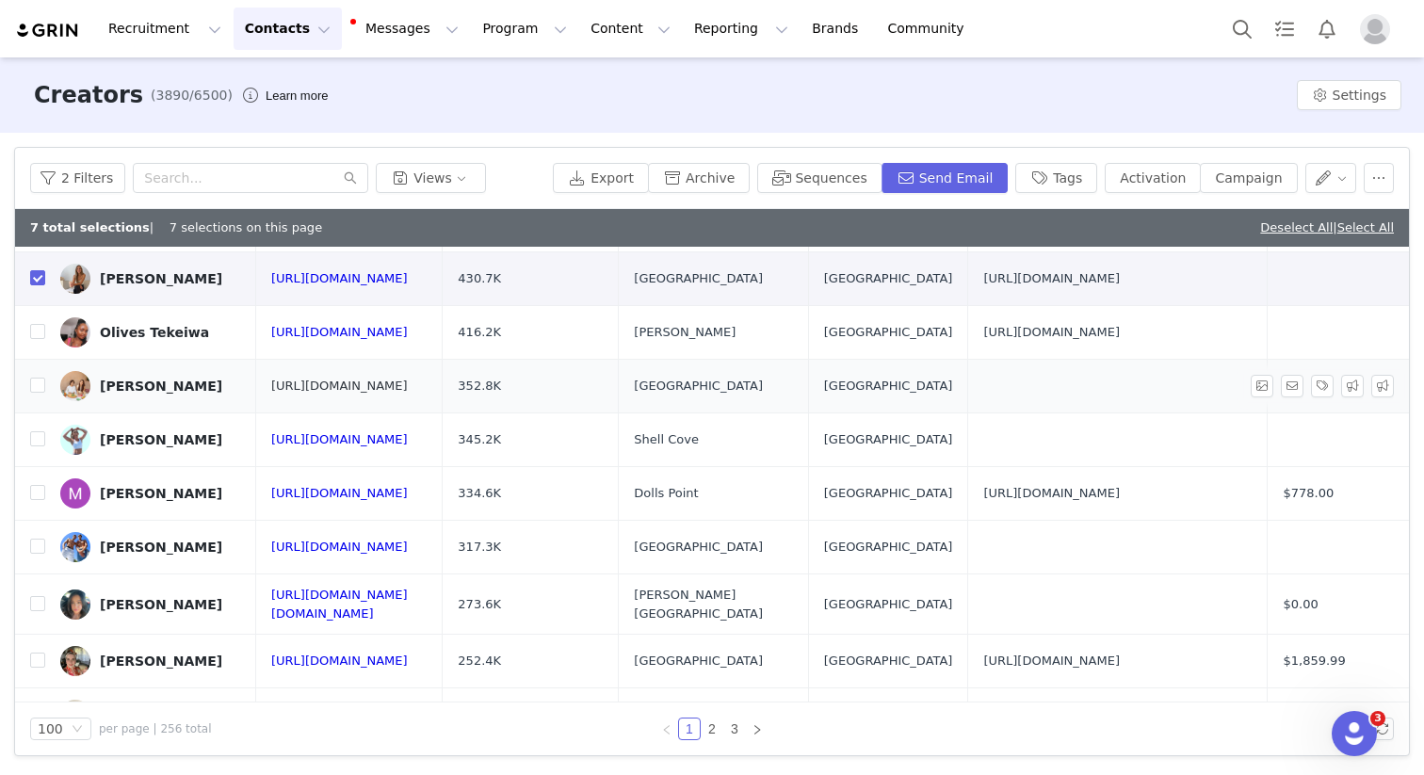
click at [284, 379] on link "[URL][DOMAIN_NAME]" at bounding box center [339, 386] width 137 height 14
click at [43, 378] on input "checkbox" at bounding box center [37, 385] width 15 height 15
checkbox input "true"
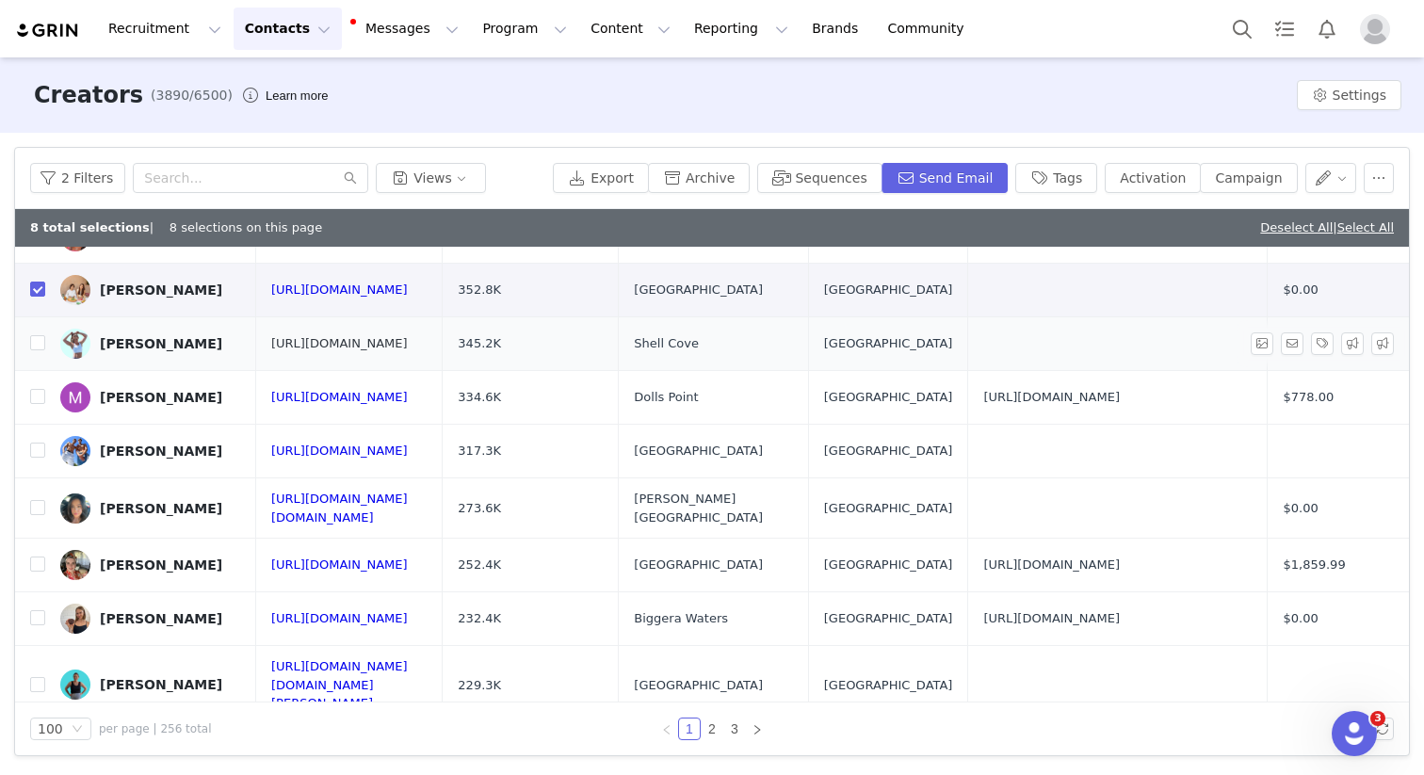
click at [366, 336] on link "[URL][DOMAIN_NAME]" at bounding box center [339, 343] width 137 height 14
